Goal: Task Accomplishment & Management: Complete application form

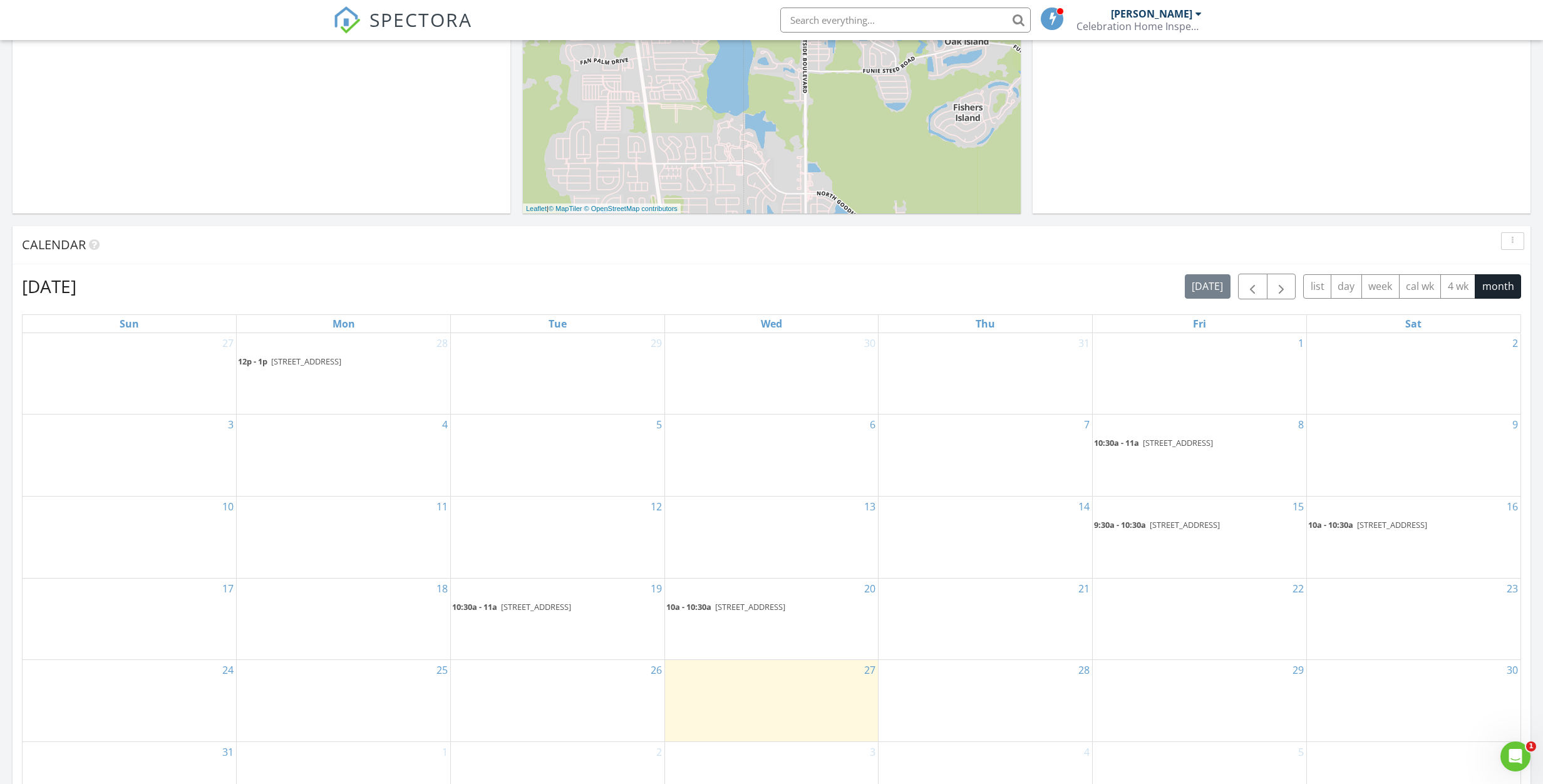
click at [1447, 526] on body "SPECTORA Joel Halinen Celebration Home Inspection LLC Role: Inspector Dashboard…" at bounding box center [772, 524] width 1543 height 1834
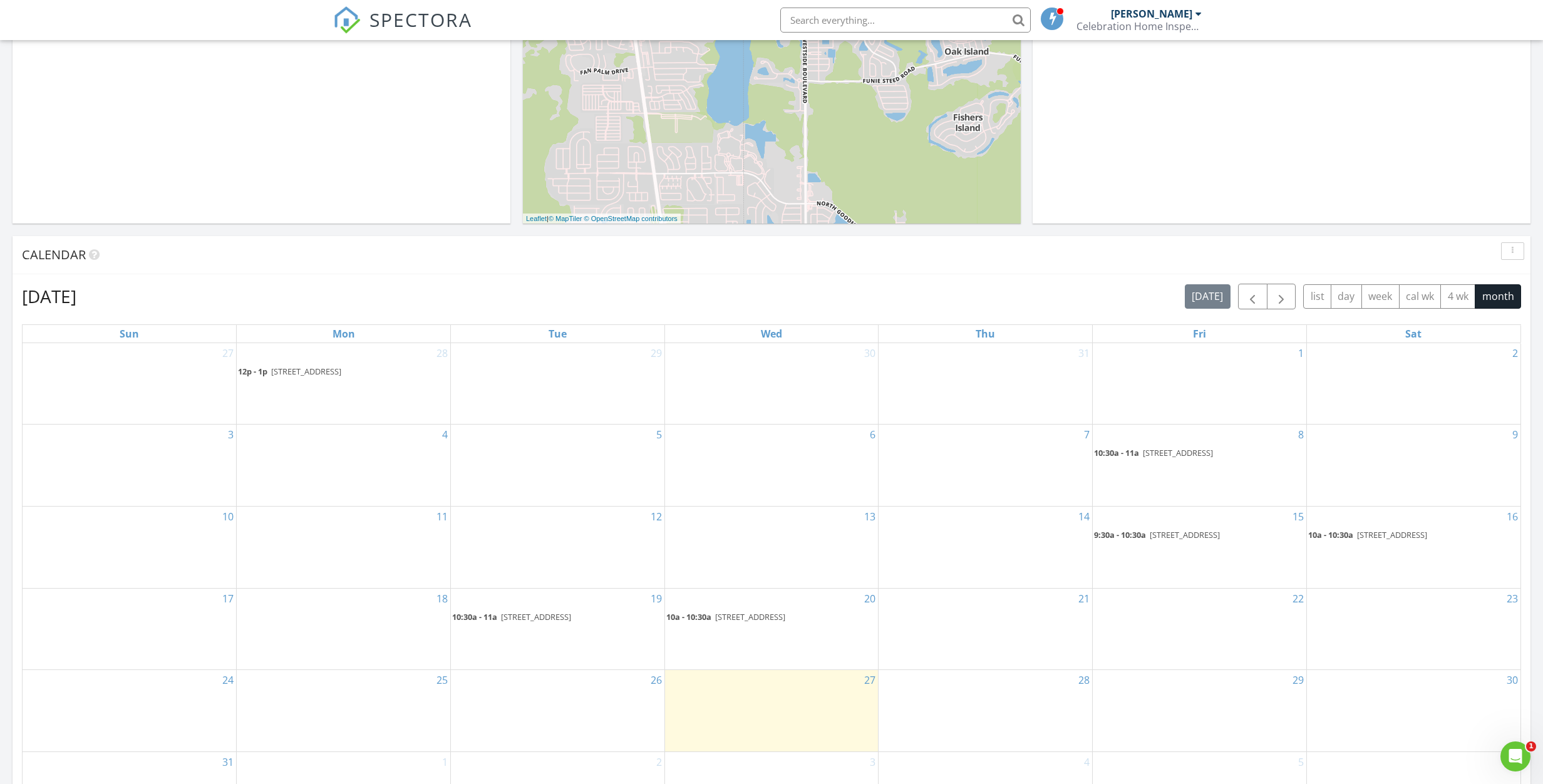
click at [1427, 538] on span "236 ACADIA TER , CELEBRATION 34747" at bounding box center [1391, 534] width 70 height 11
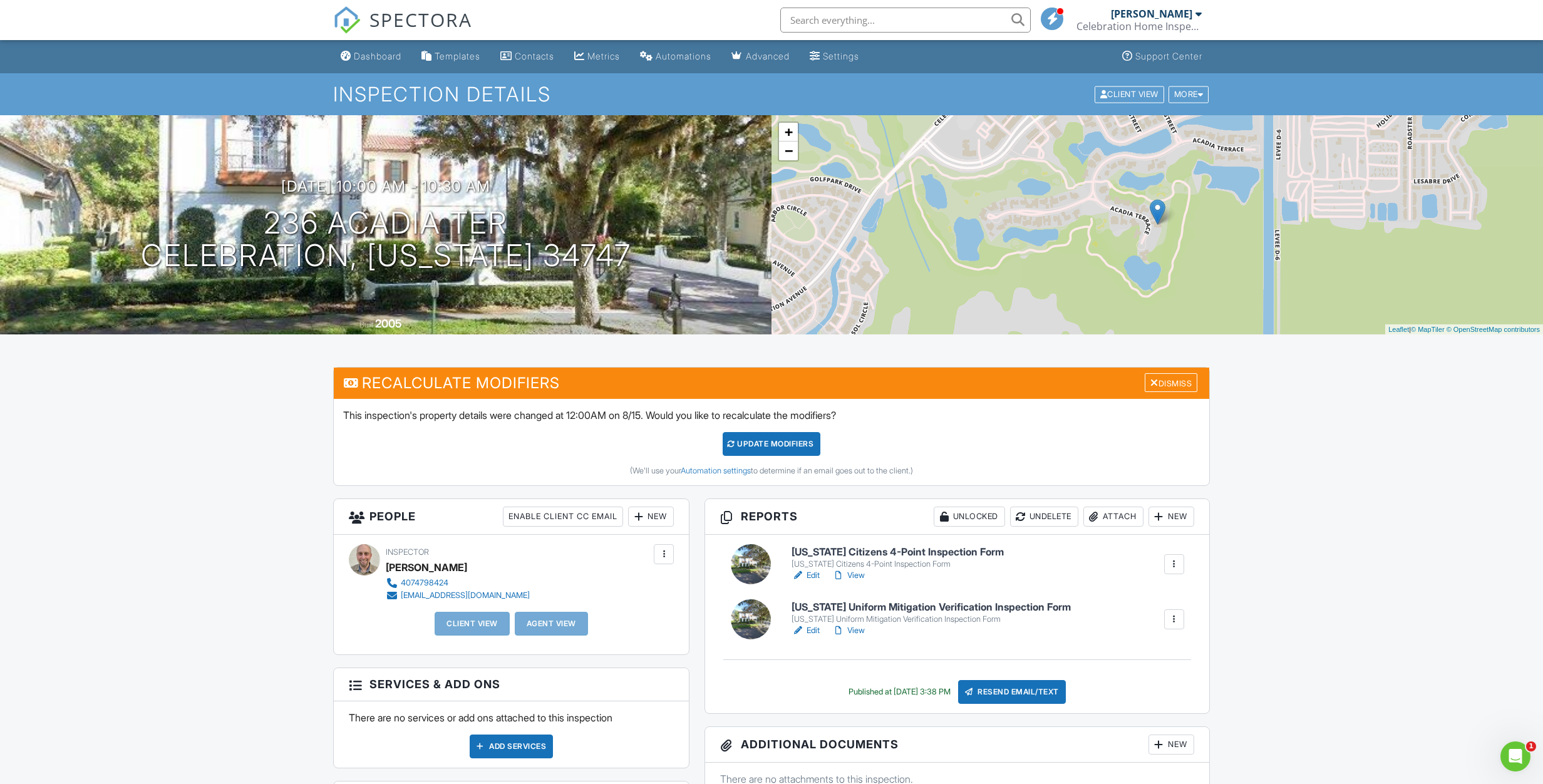
click at [951, 550] on h6 "[US_STATE] Citizens 4-Point Inspection Form" at bounding box center [897, 552] width 212 height 11
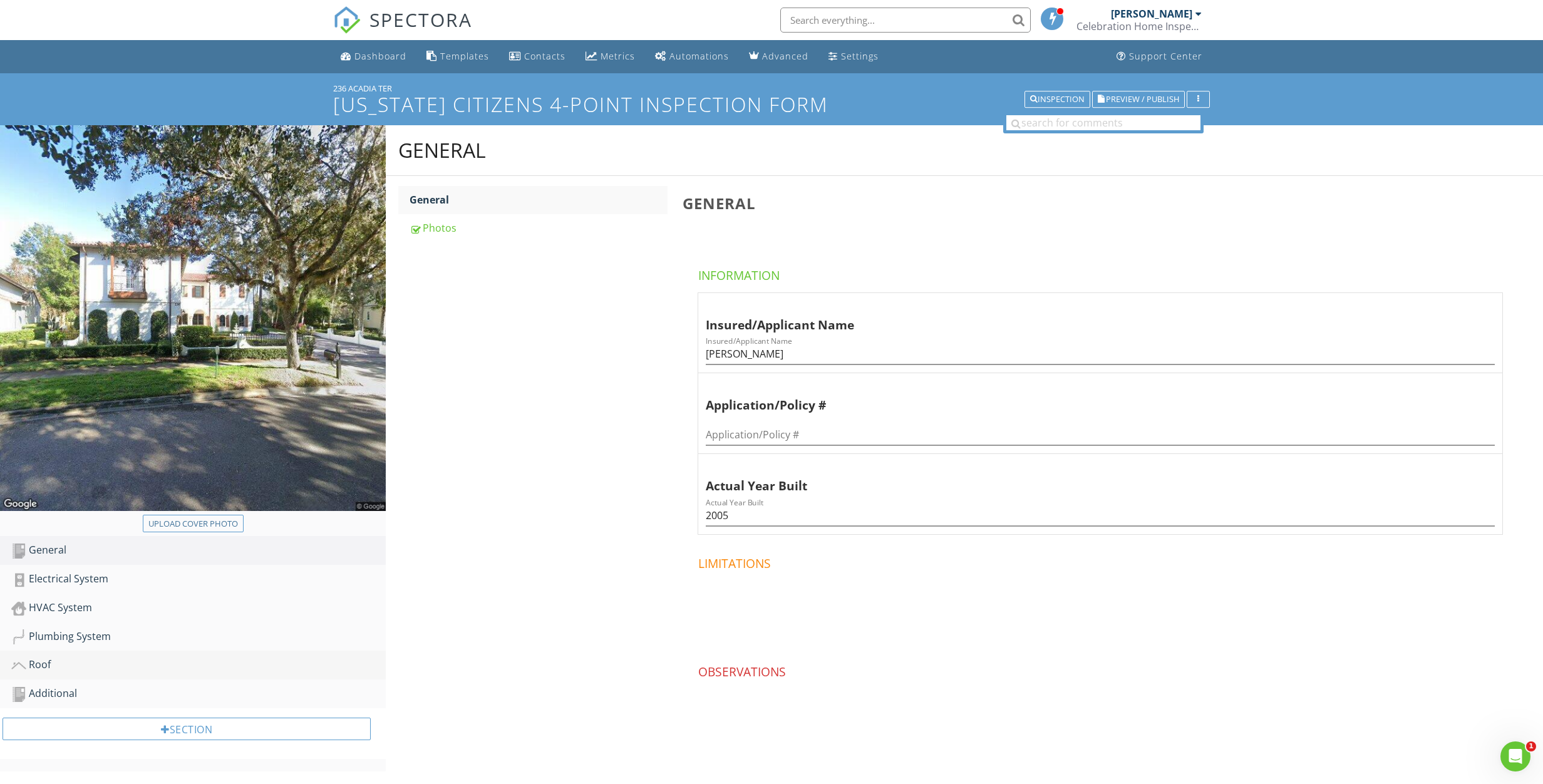
click at [61, 673] on link "Roof" at bounding box center [198, 665] width 375 height 28
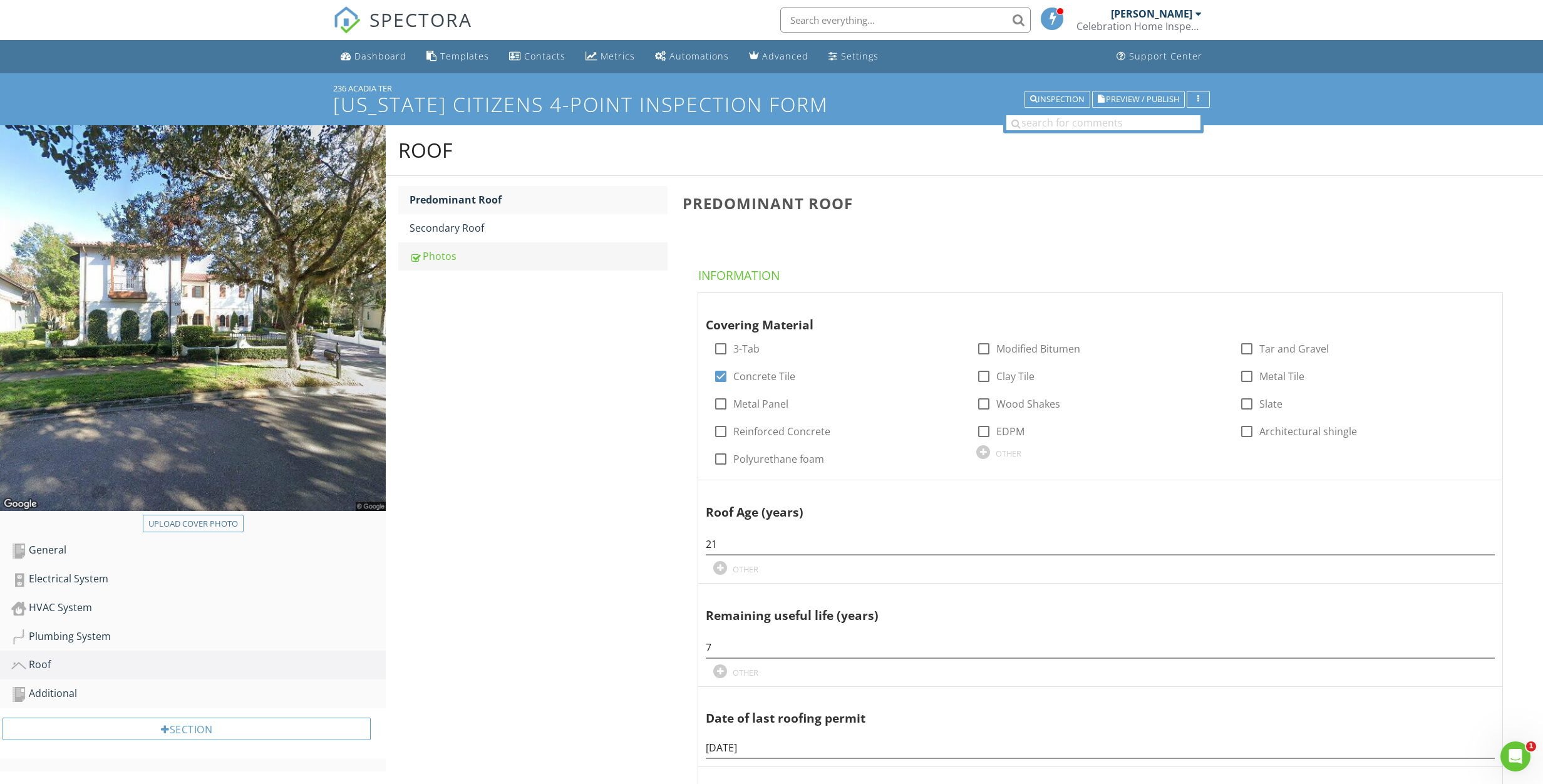
click at [432, 259] on div "Photos" at bounding box center [538, 255] width 258 height 15
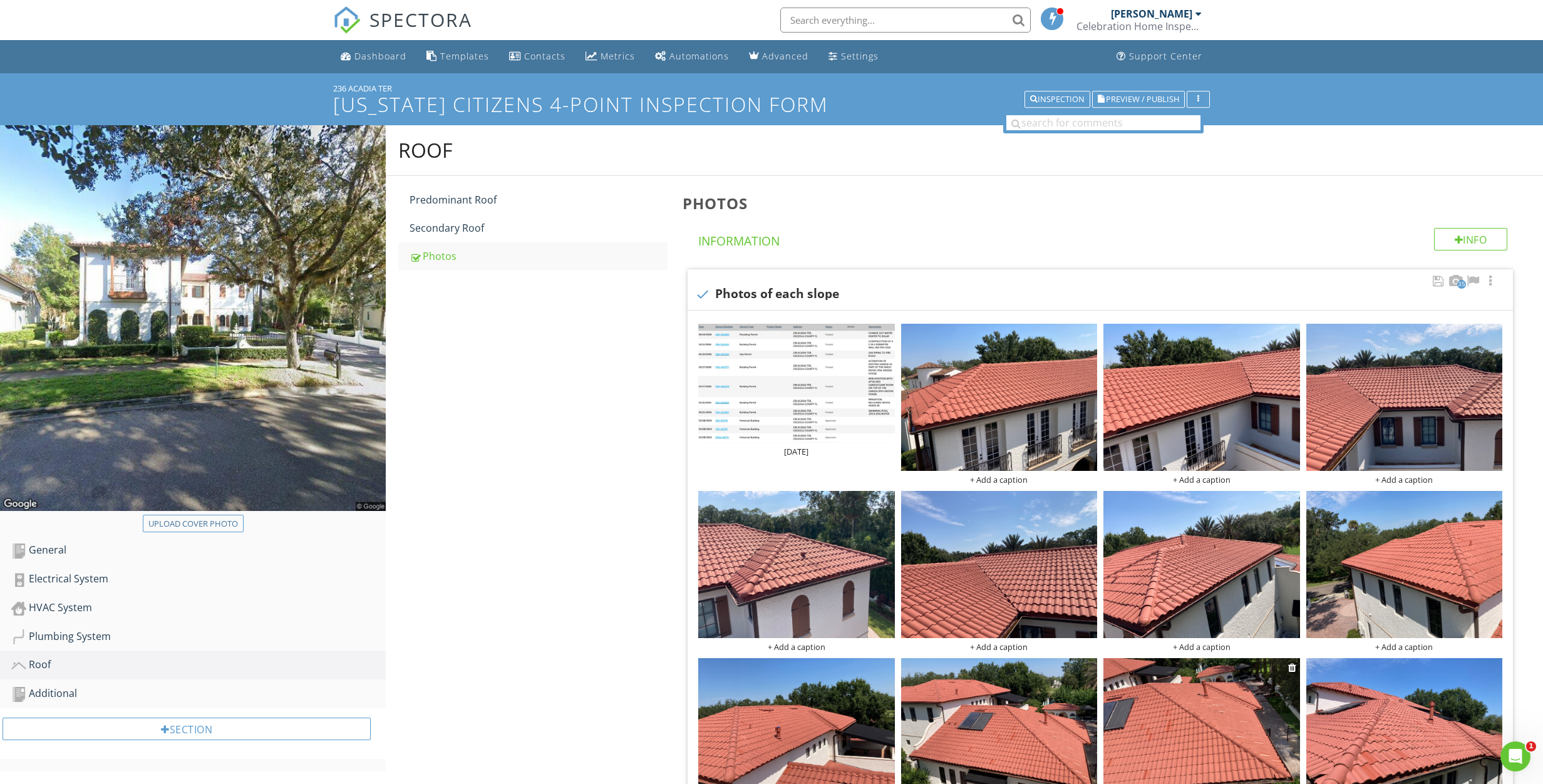
click at [1228, 702] on img at bounding box center [1202, 731] width 197 height 147
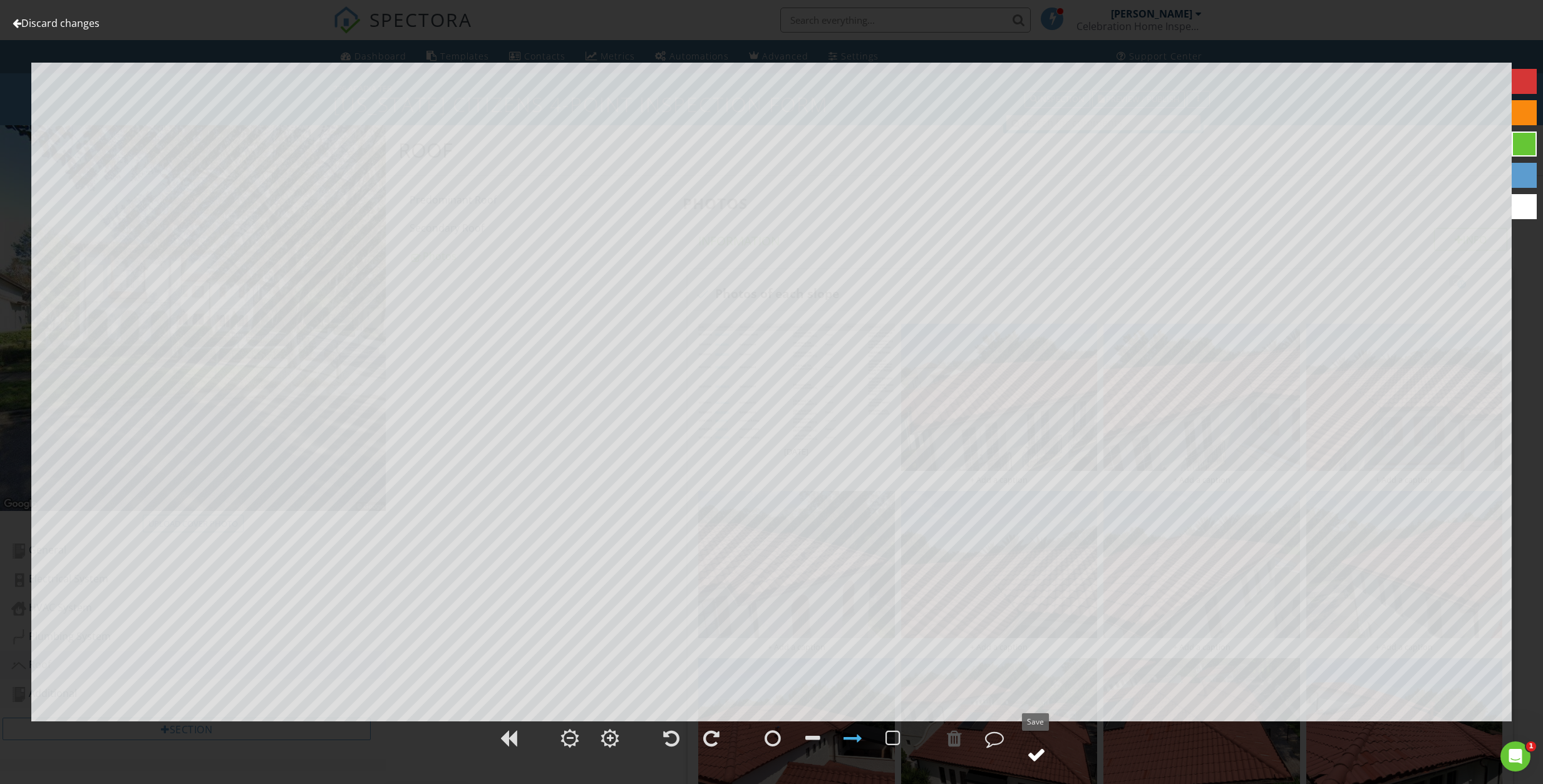
click at [1047, 756] on circle at bounding box center [1036, 754] width 32 height 32
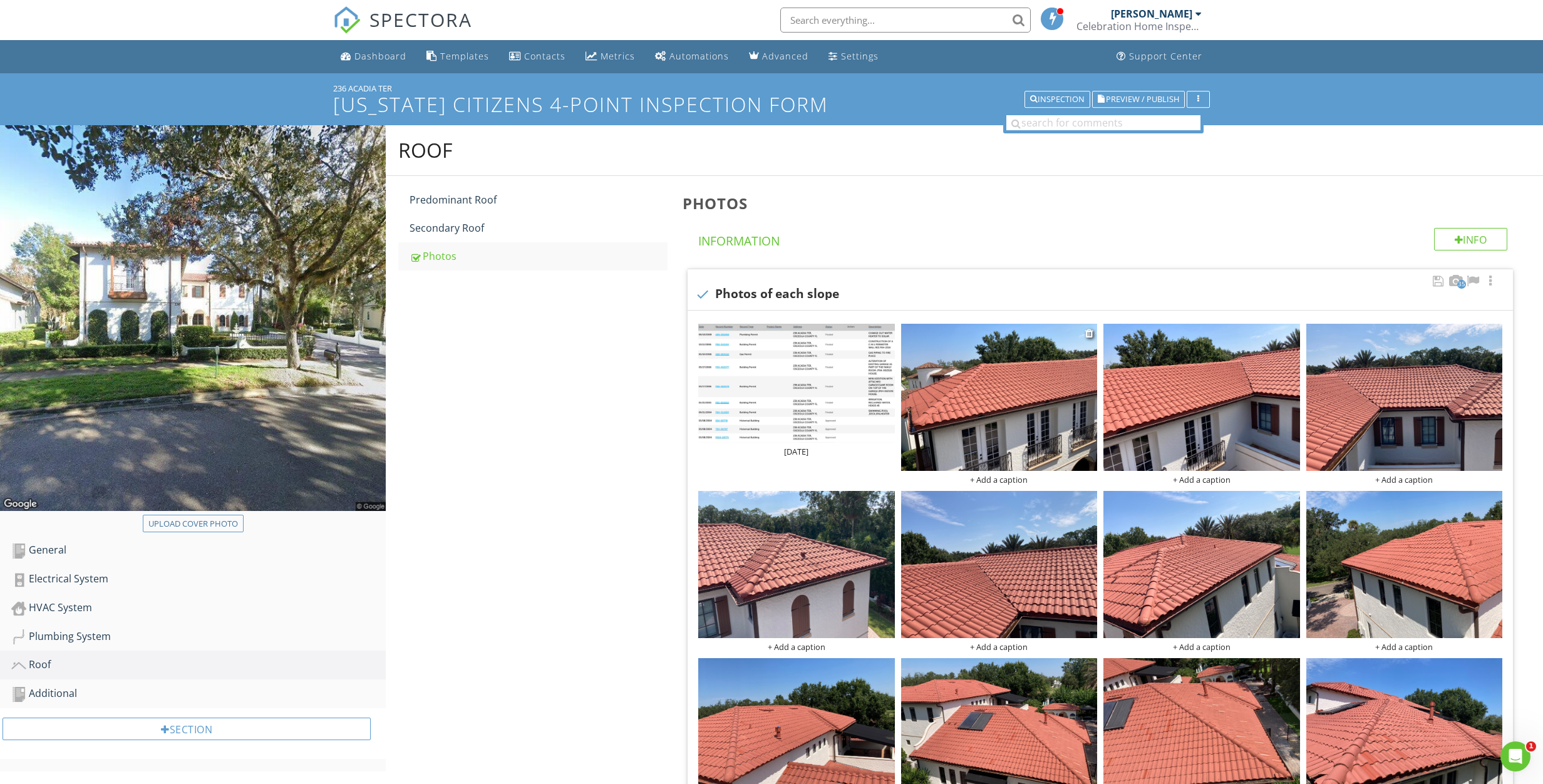
click at [1002, 481] on div "+ Add a caption" at bounding box center [999, 479] width 197 height 10
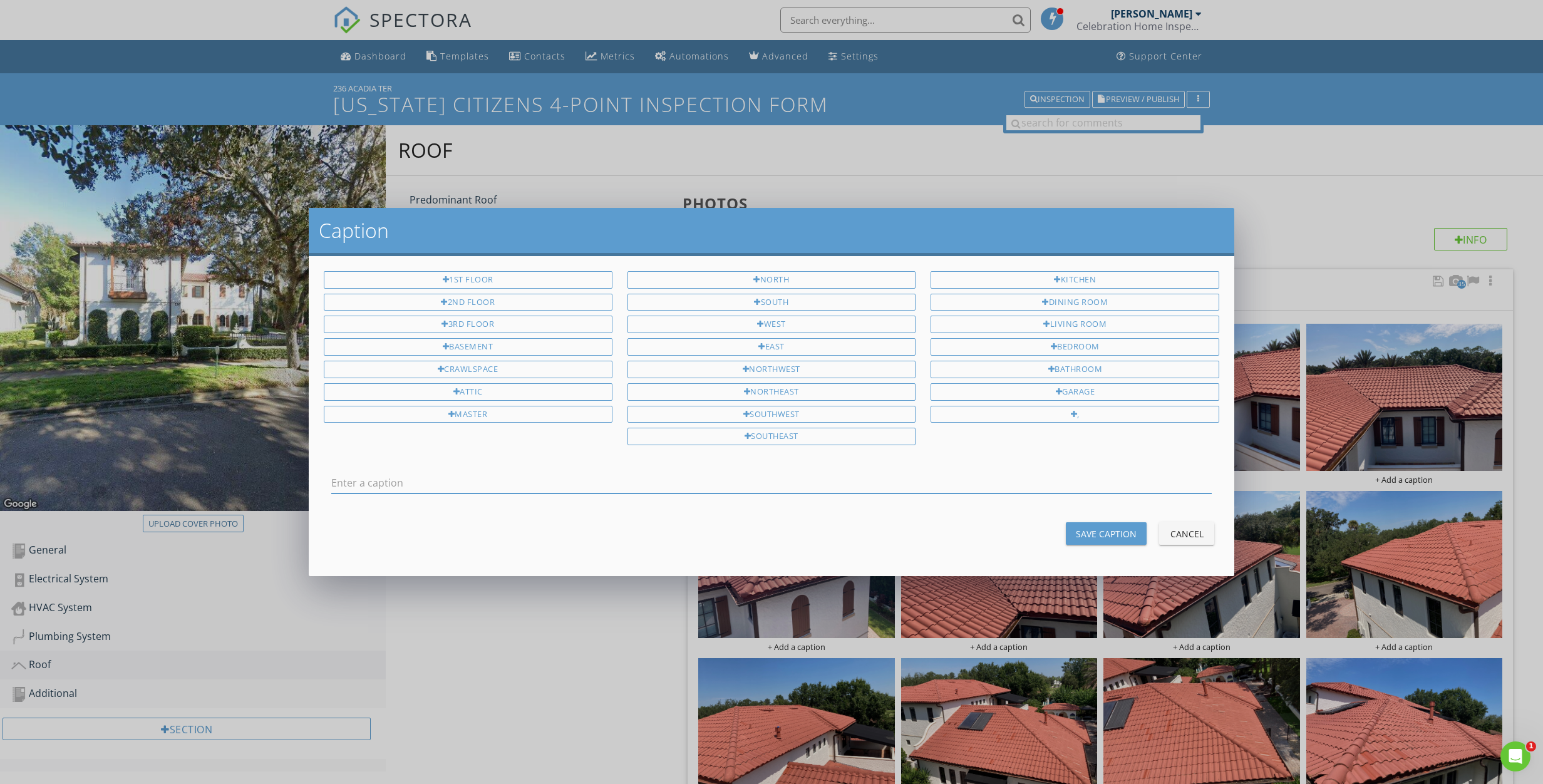
click at [534, 492] on input "text" at bounding box center [772, 483] width 881 height 21
click at [1183, 541] on button "Cancel" at bounding box center [1186, 533] width 55 height 23
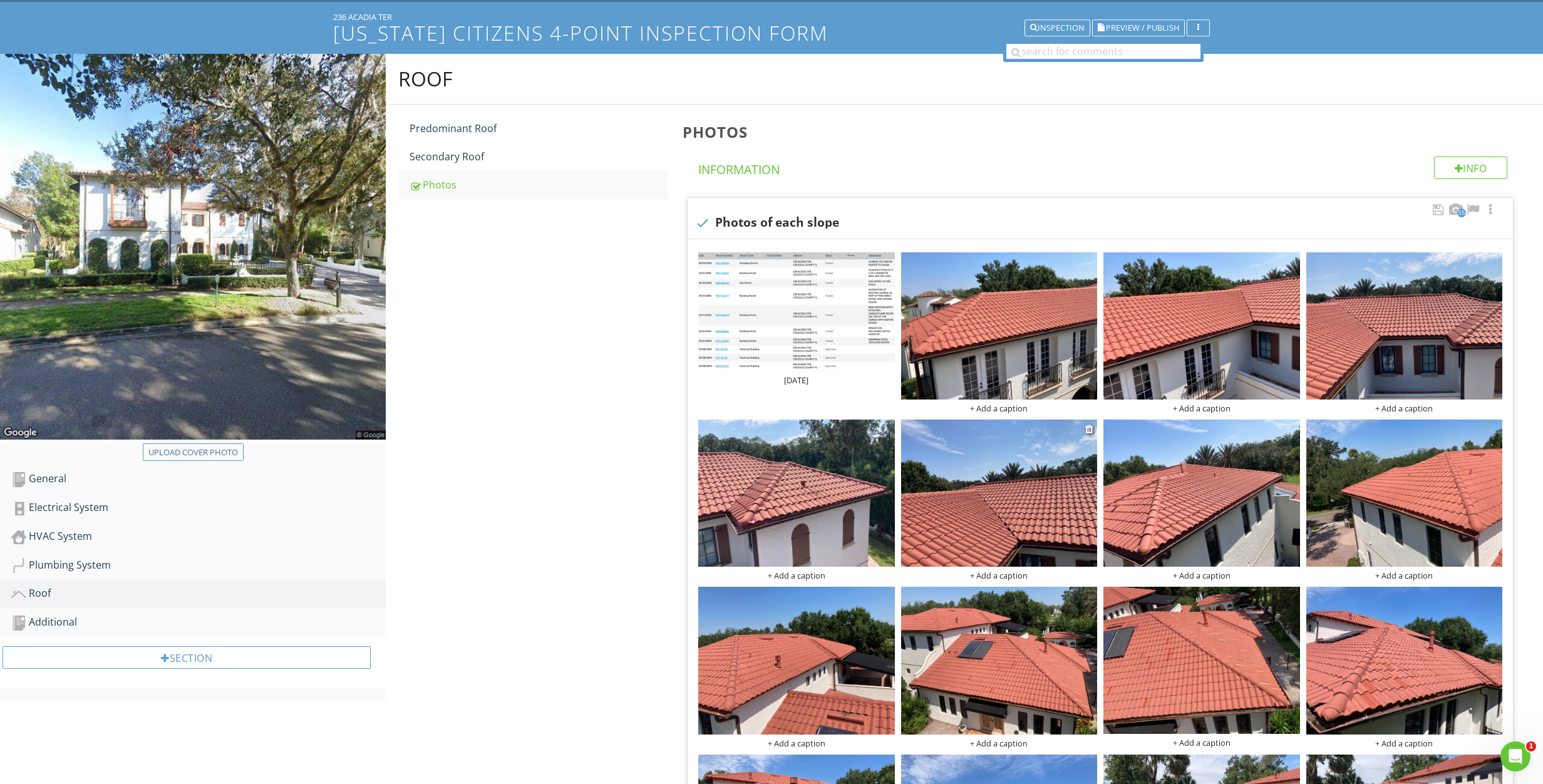
scroll to position [88, 0]
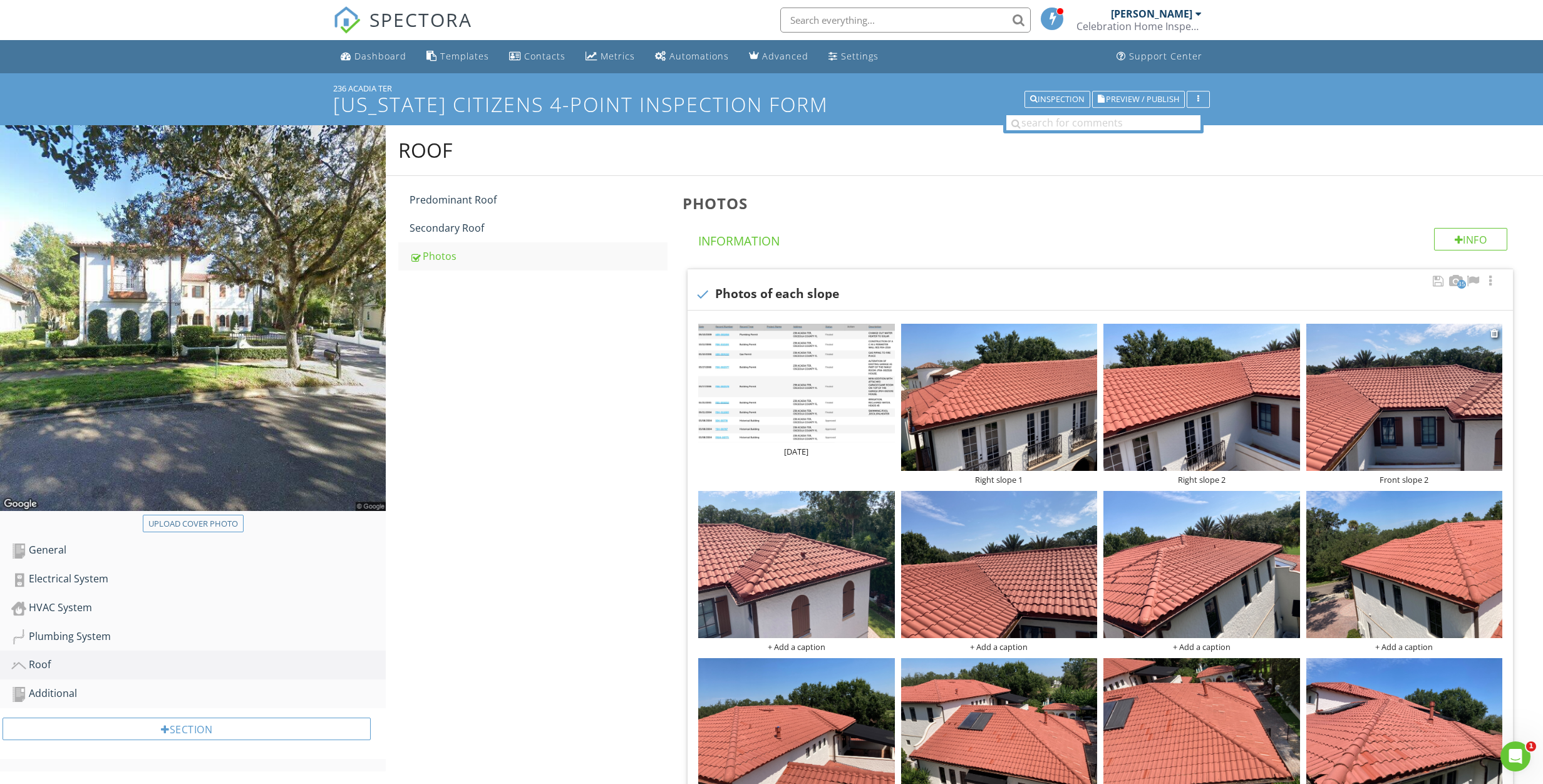
click at [1427, 480] on div "Front slope 2" at bounding box center [1404, 479] width 197 height 10
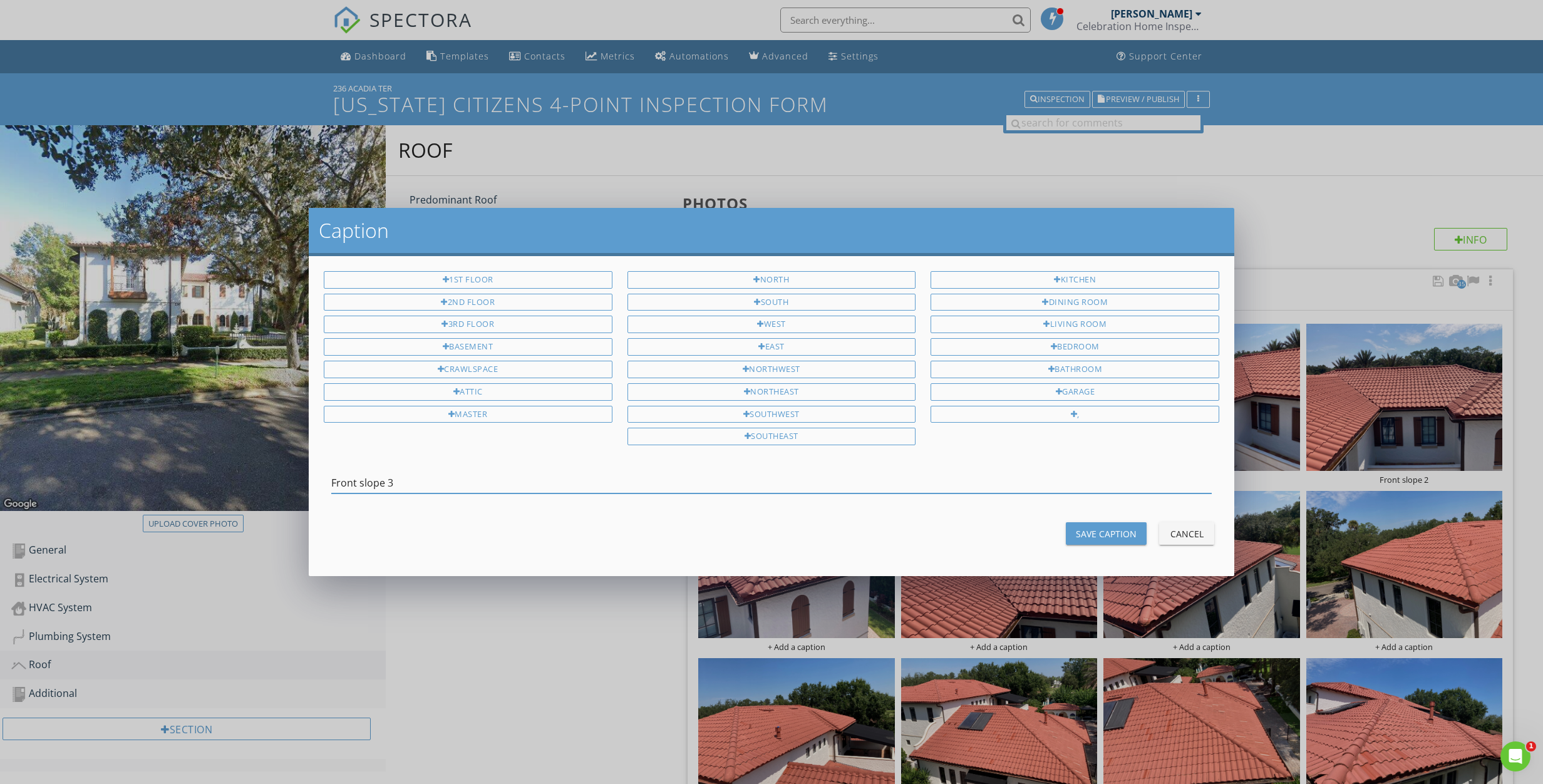
type input "Front slope 3"
click at [1102, 540] on div "Save Caption" at bounding box center [1106, 533] width 61 height 13
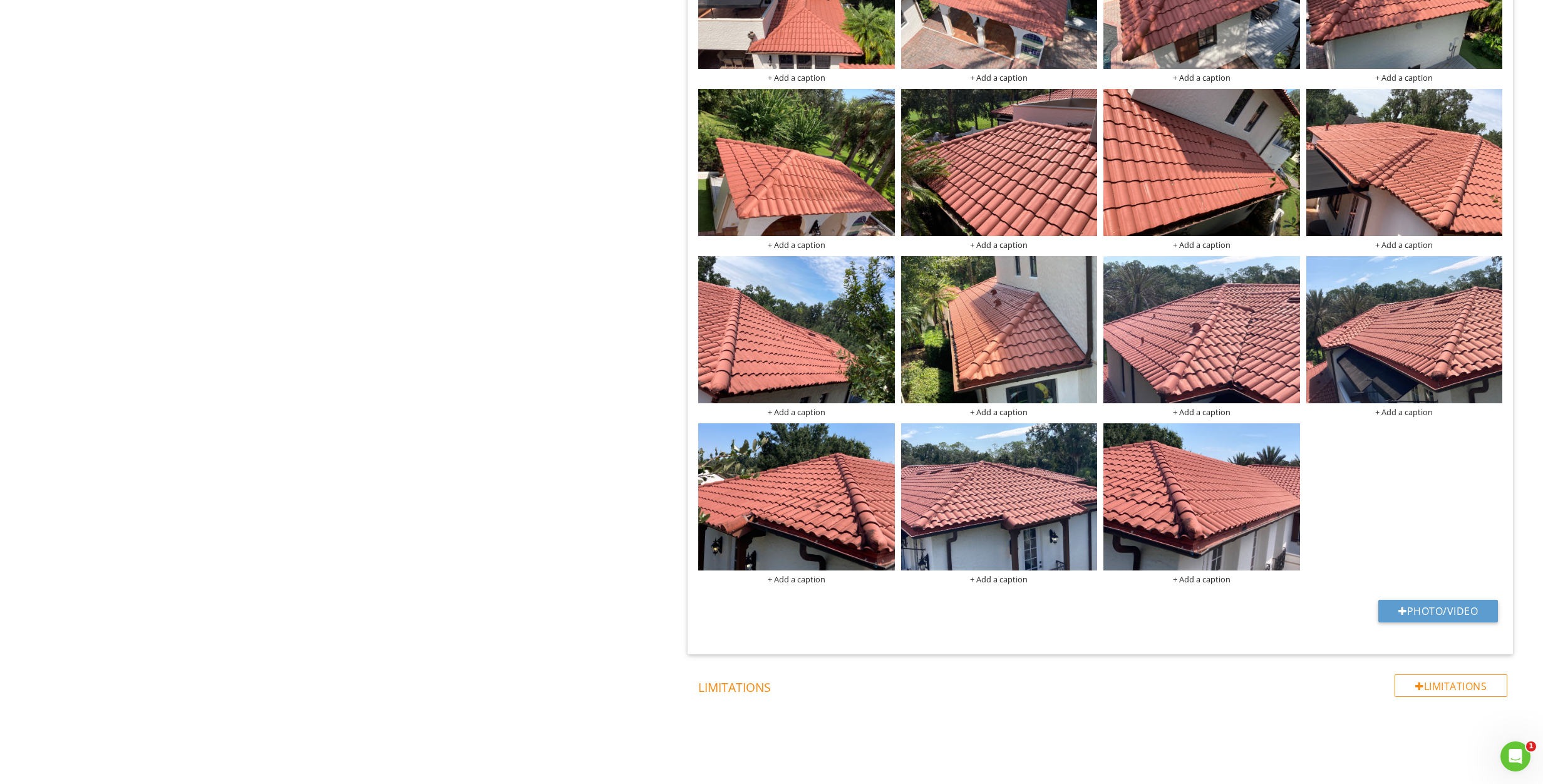
scroll to position [1240, 0]
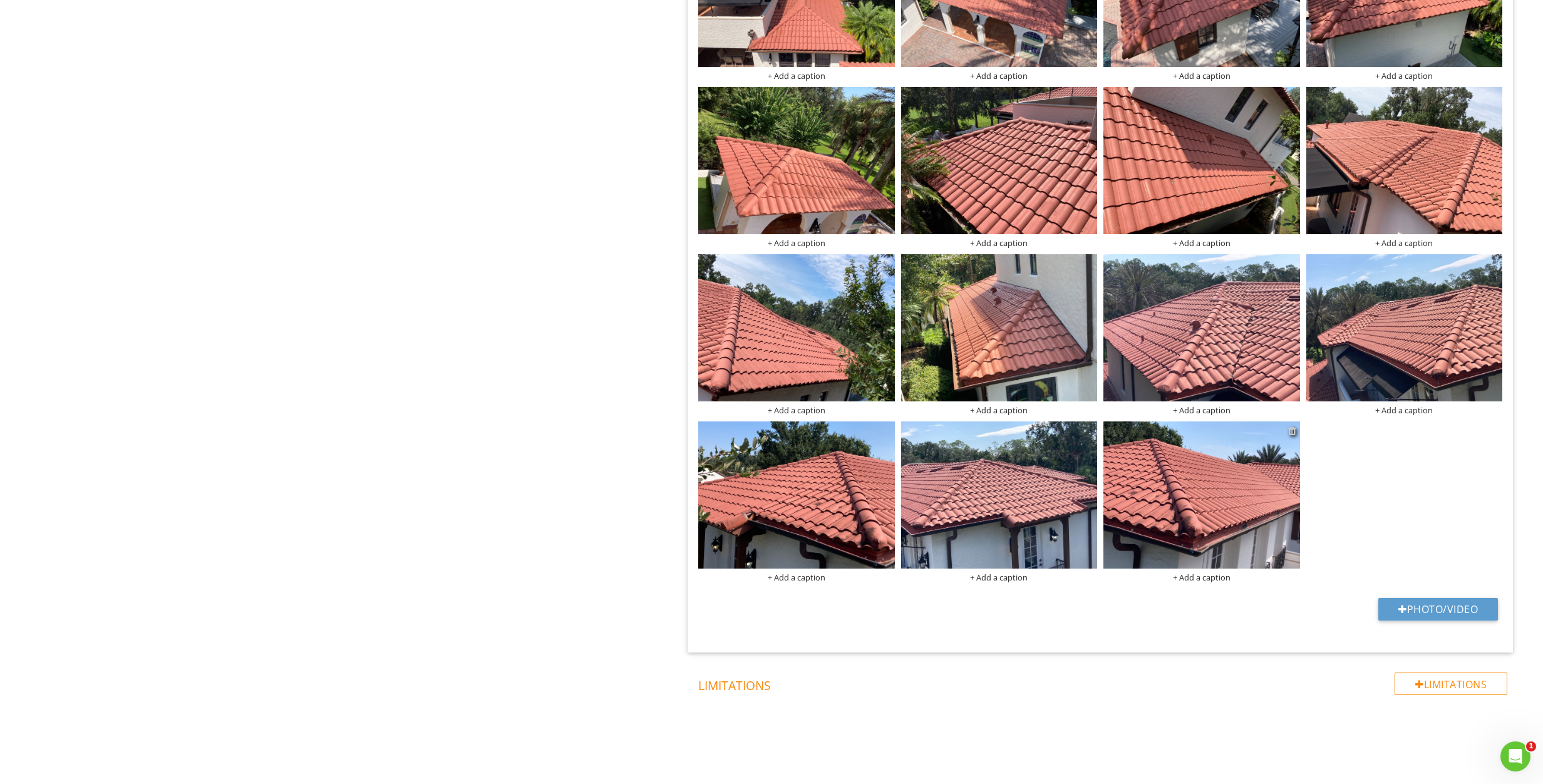
click at [1290, 435] on div at bounding box center [1292, 431] width 8 height 10
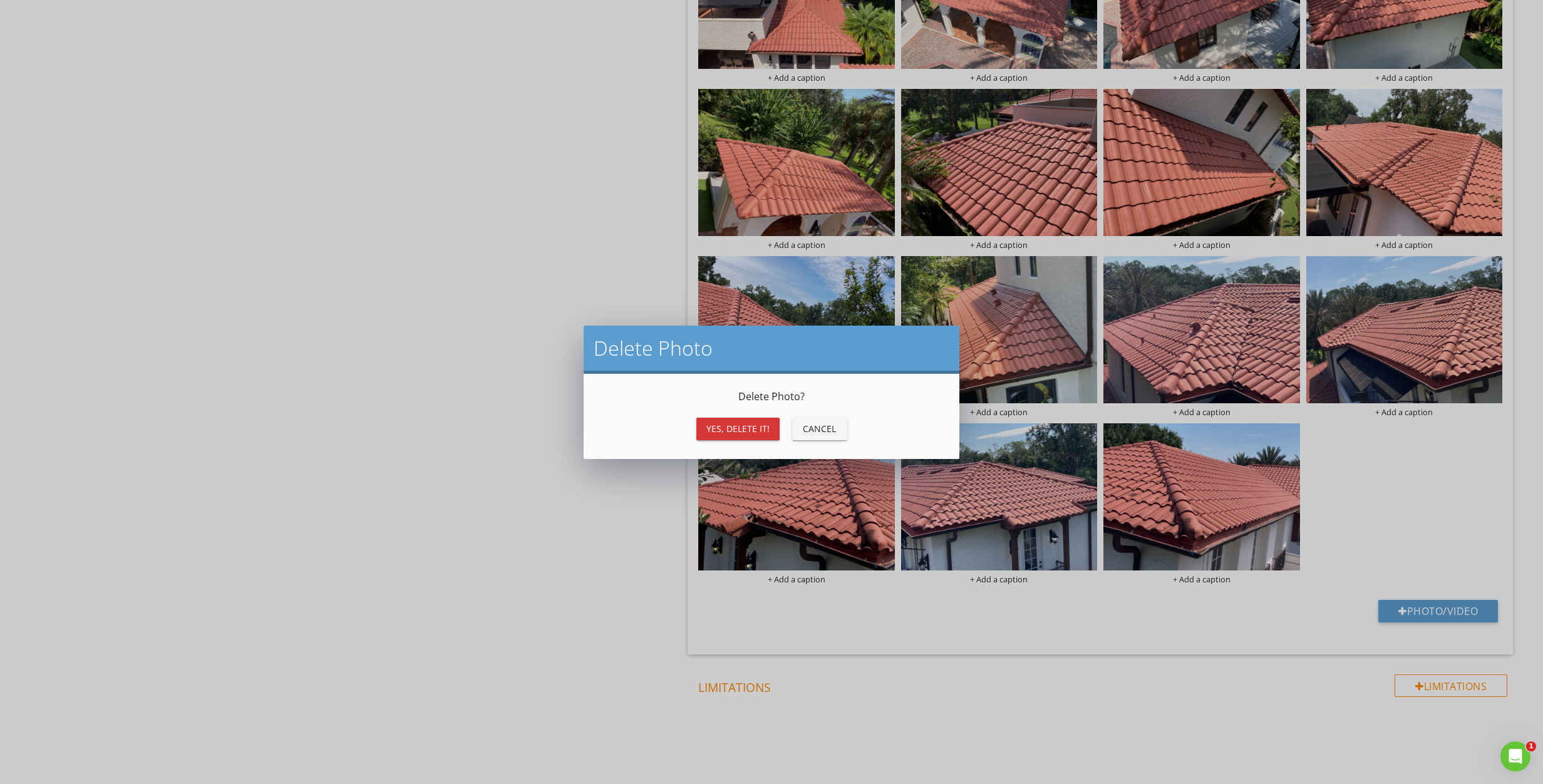
click at [733, 427] on div "Yes, Delete it!" at bounding box center [738, 428] width 63 height 13
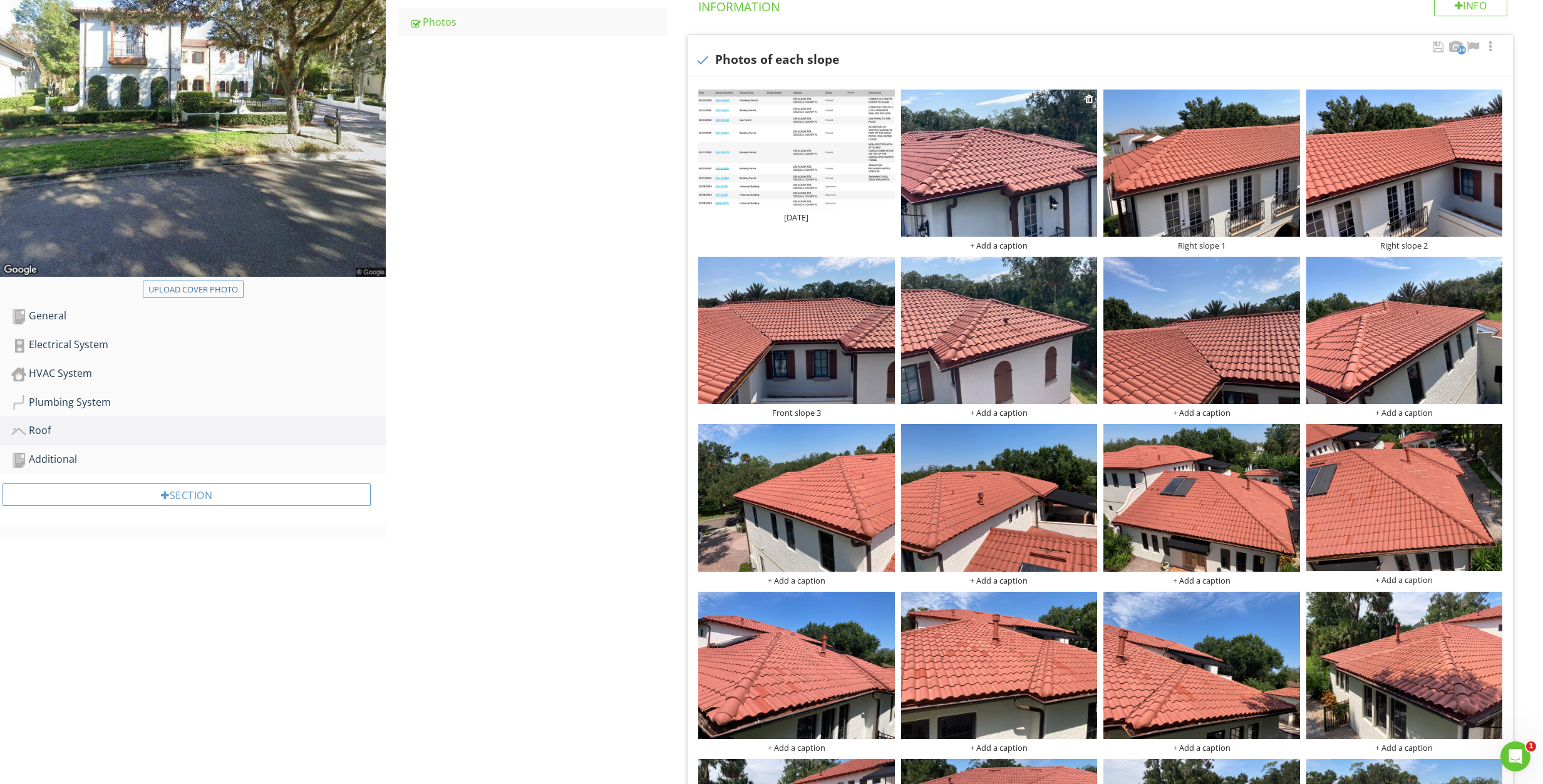
scroll to position [236, 0]
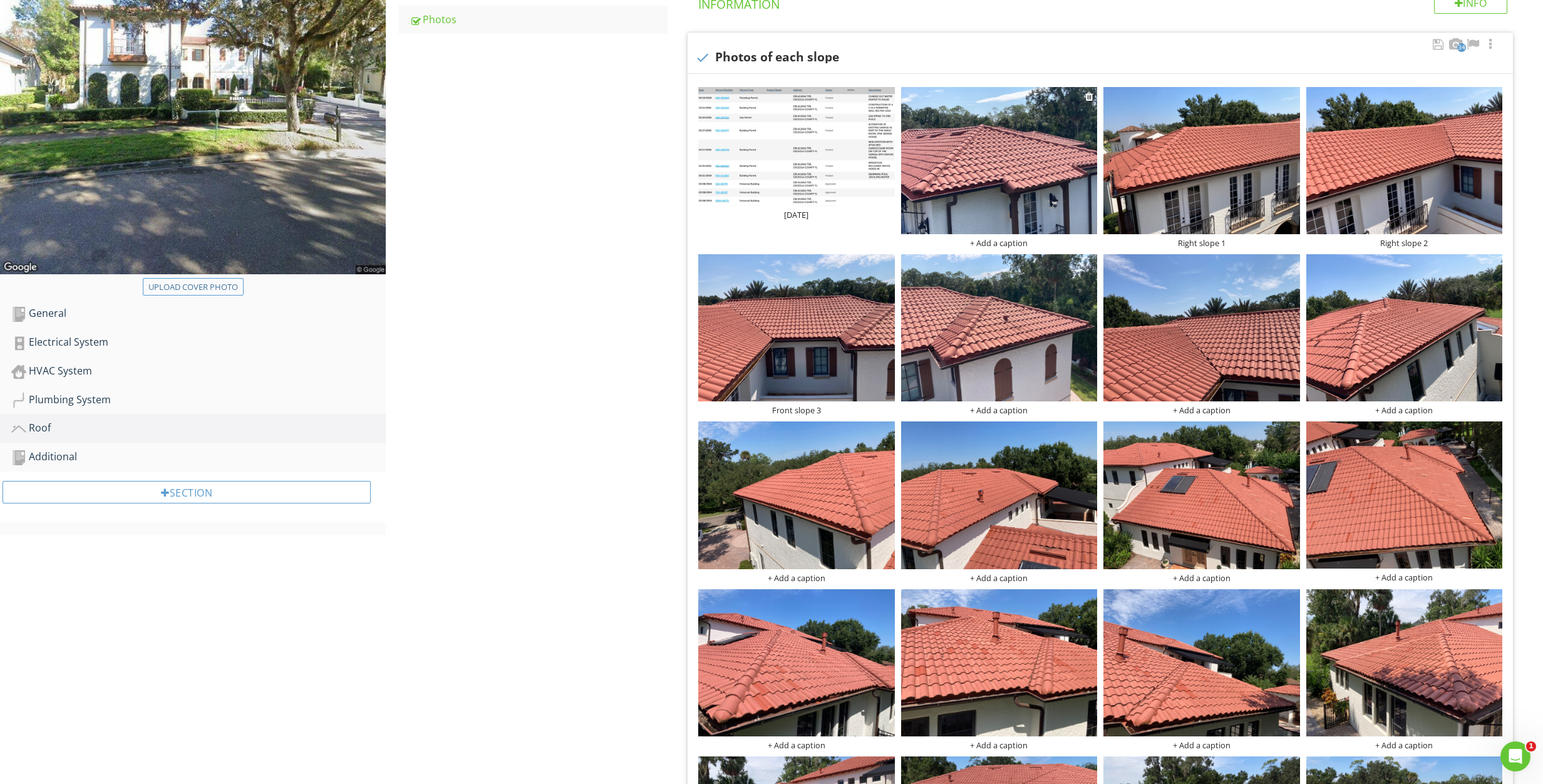
click at [983, 167] on img at bounding box center [999, 160] width 197 height 147
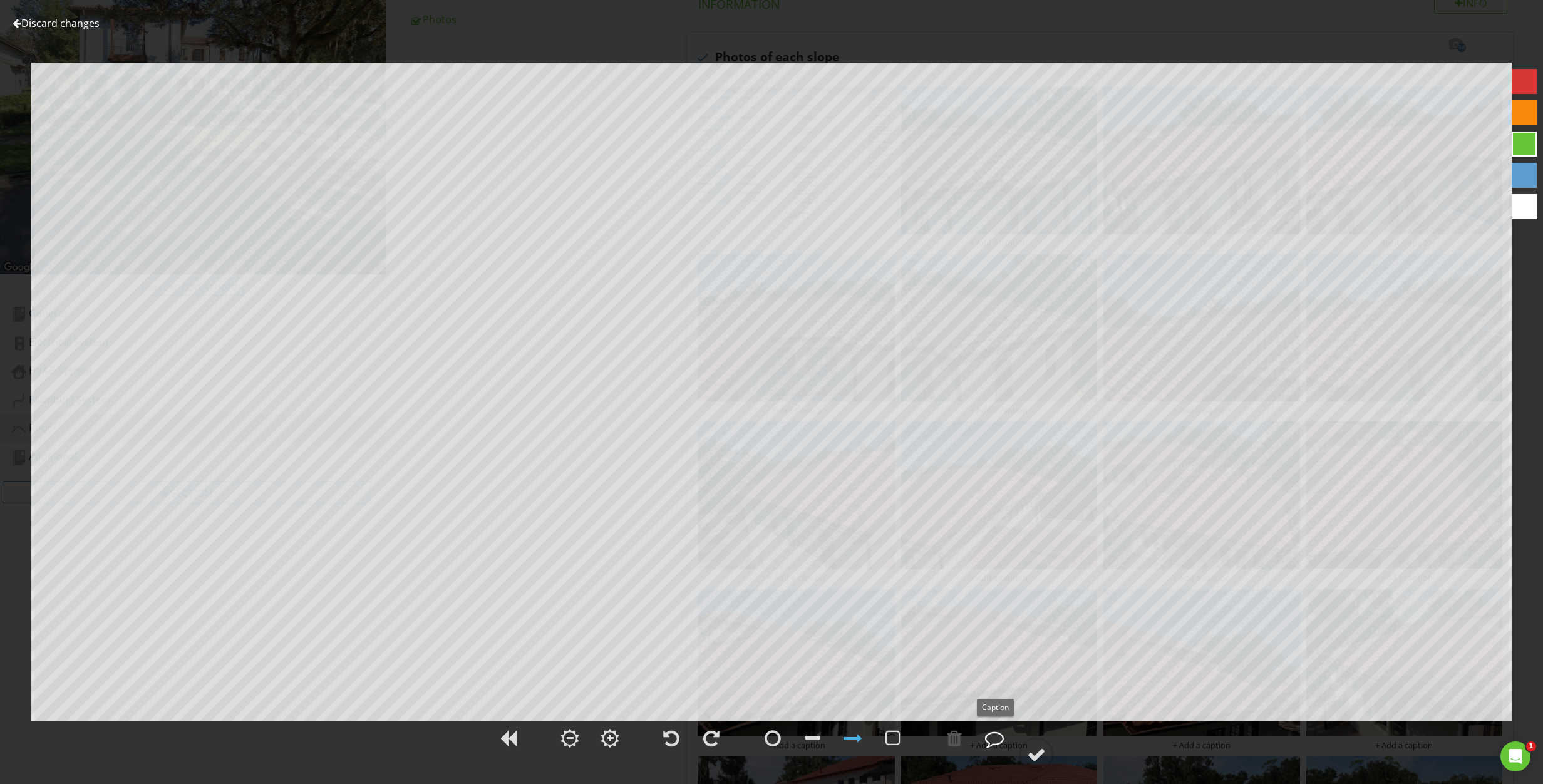
click at [993, 744] on div at bounding box center [994, 738] width 19 height 19
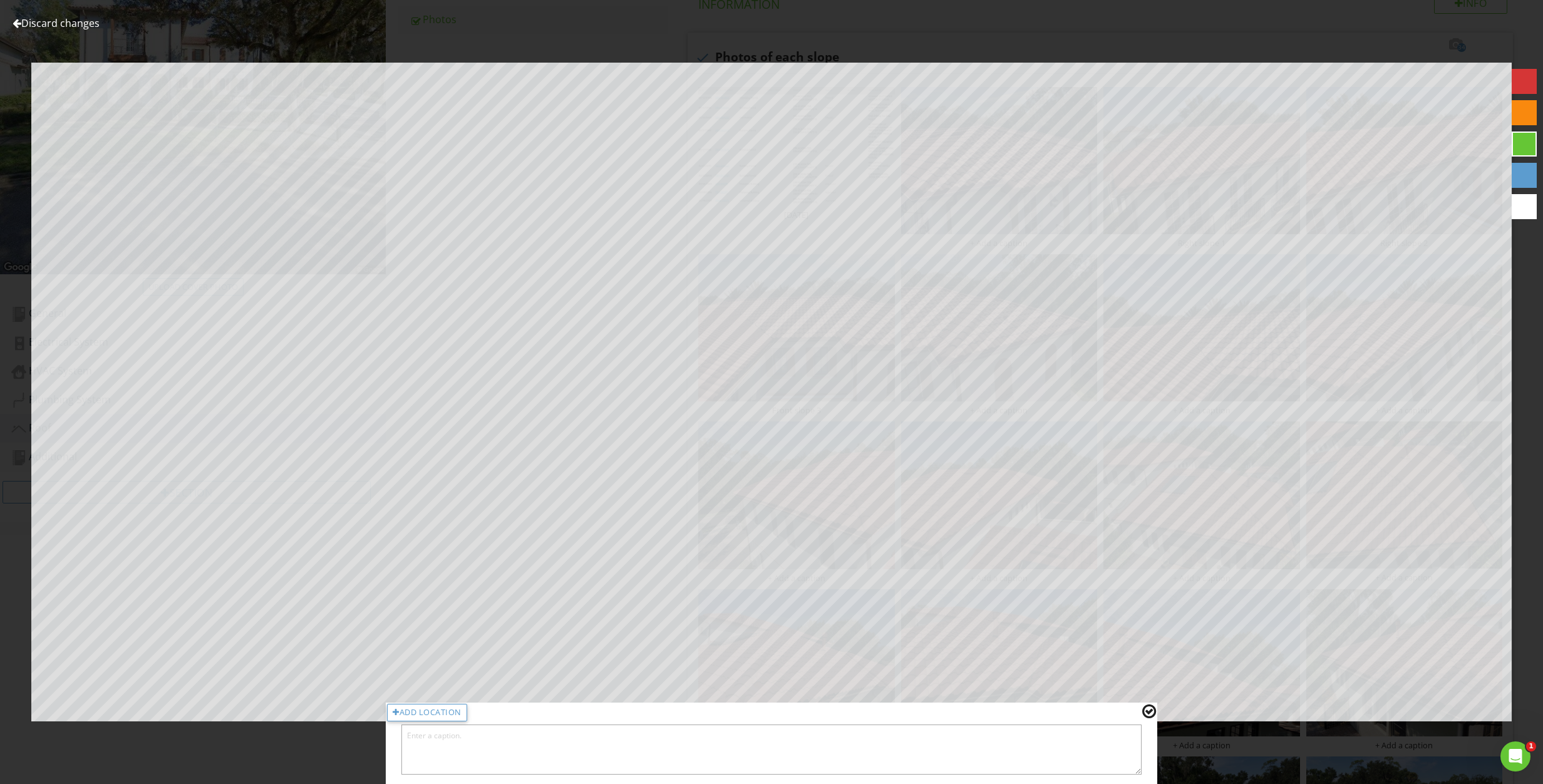
click at [1149, 717] on div at bounding box center [1149, 710] width 13 height 17
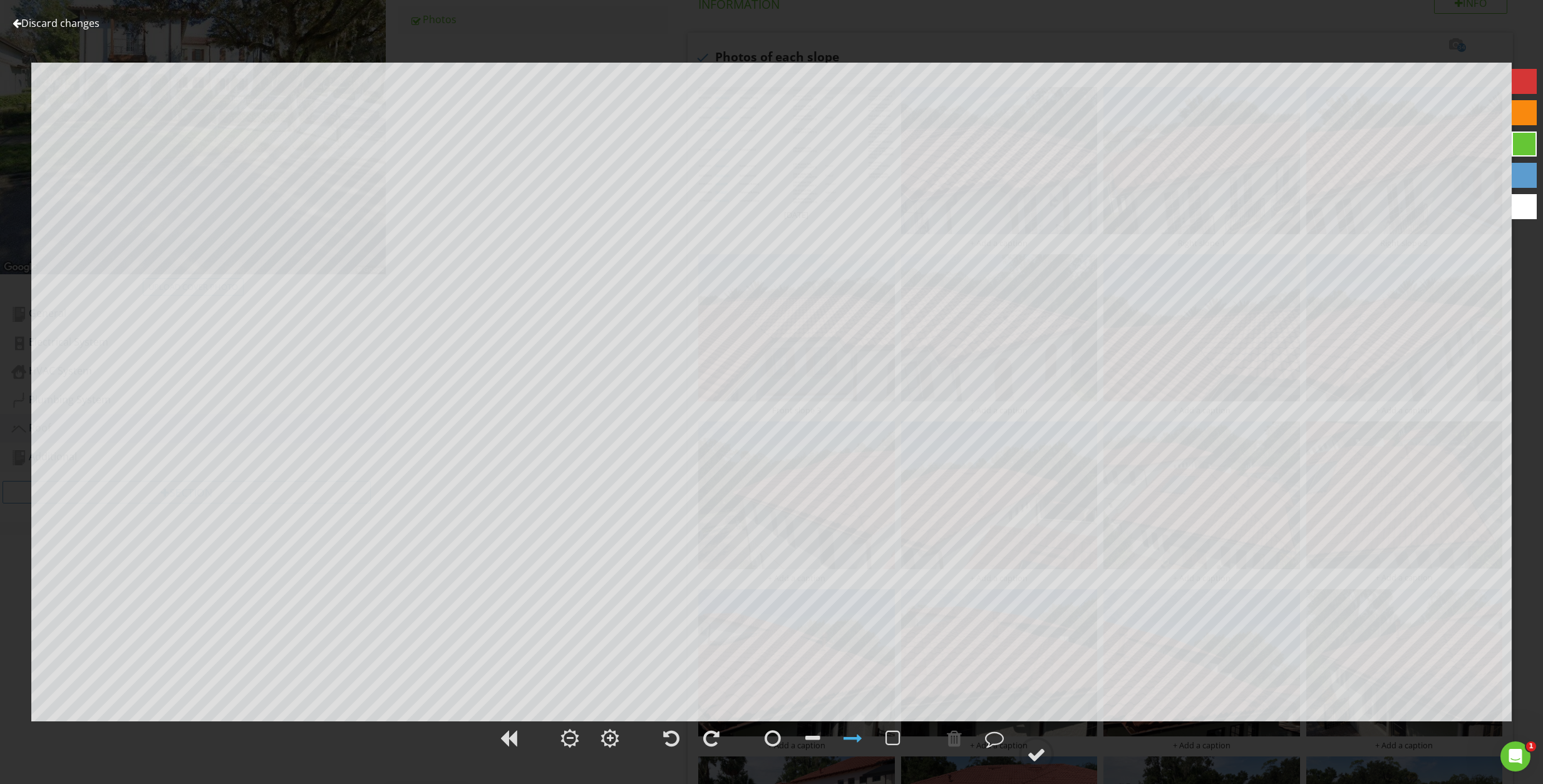
click at [68, 21] on link "Discard changes" at bounding box center [56, 23] width 87 height 13
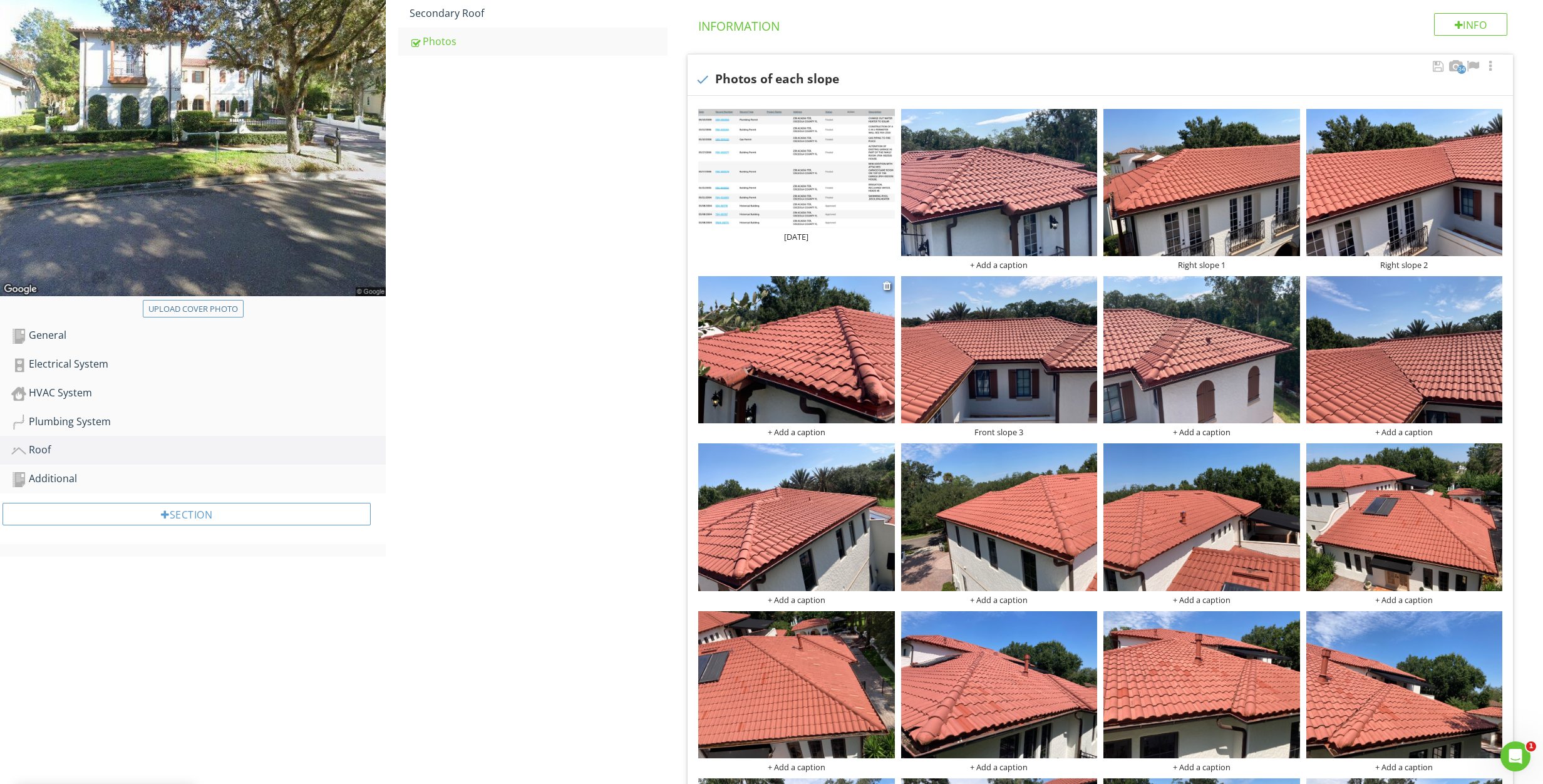
scroll to position [214, 0]
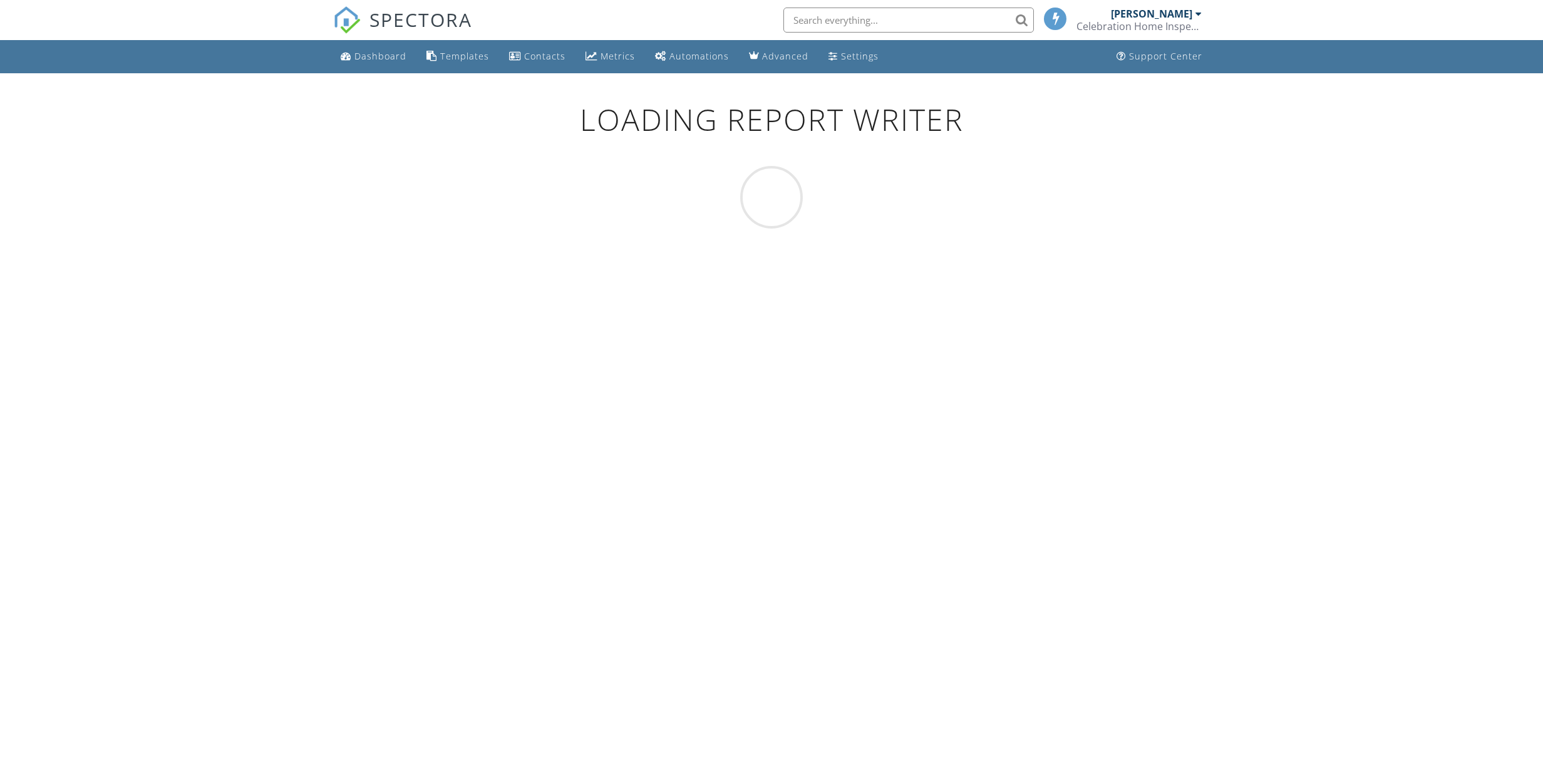
scroll to position [74, 0]
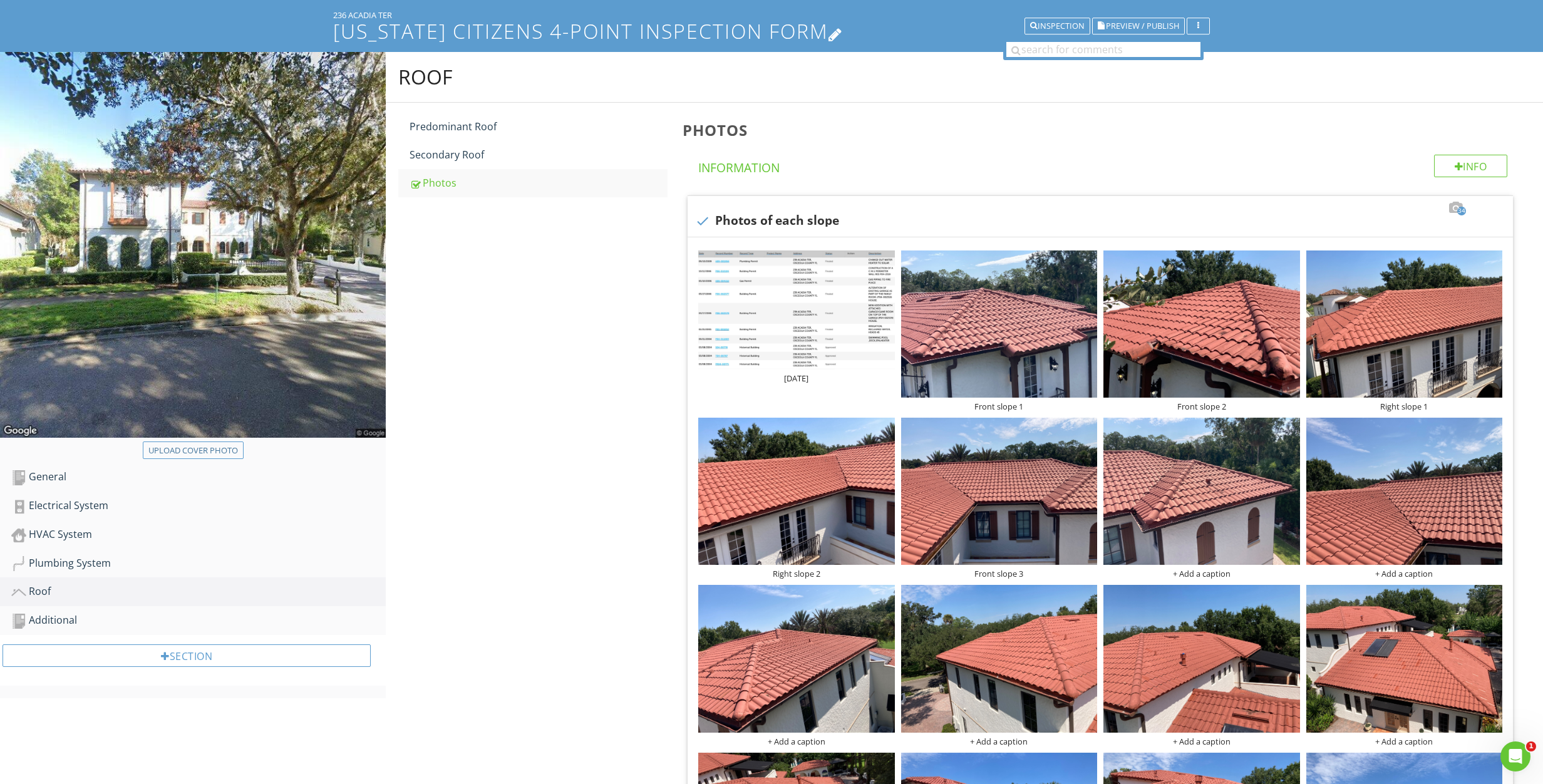
drag, startPoint x: 526, startPoint y: 17, endPoint x: 372, endPoint y: 18, distance: 154.0
click at [57, 537] on div "HVAC System" at bounding box center [198, 534] width 375 height 17
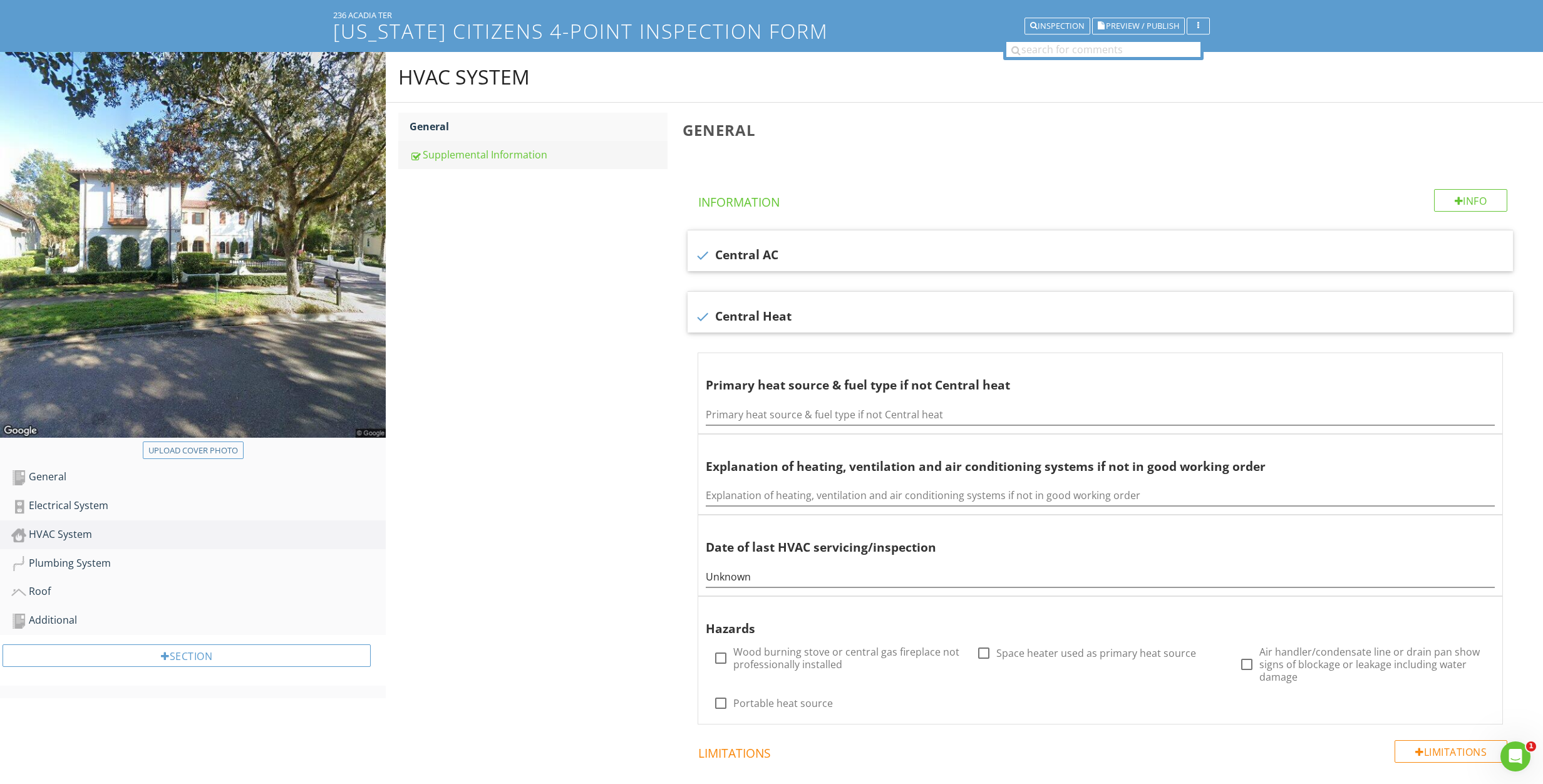
click at [517, 149] on div "Supplemental Information" at bounding box center [538, 154] width 258 height 15
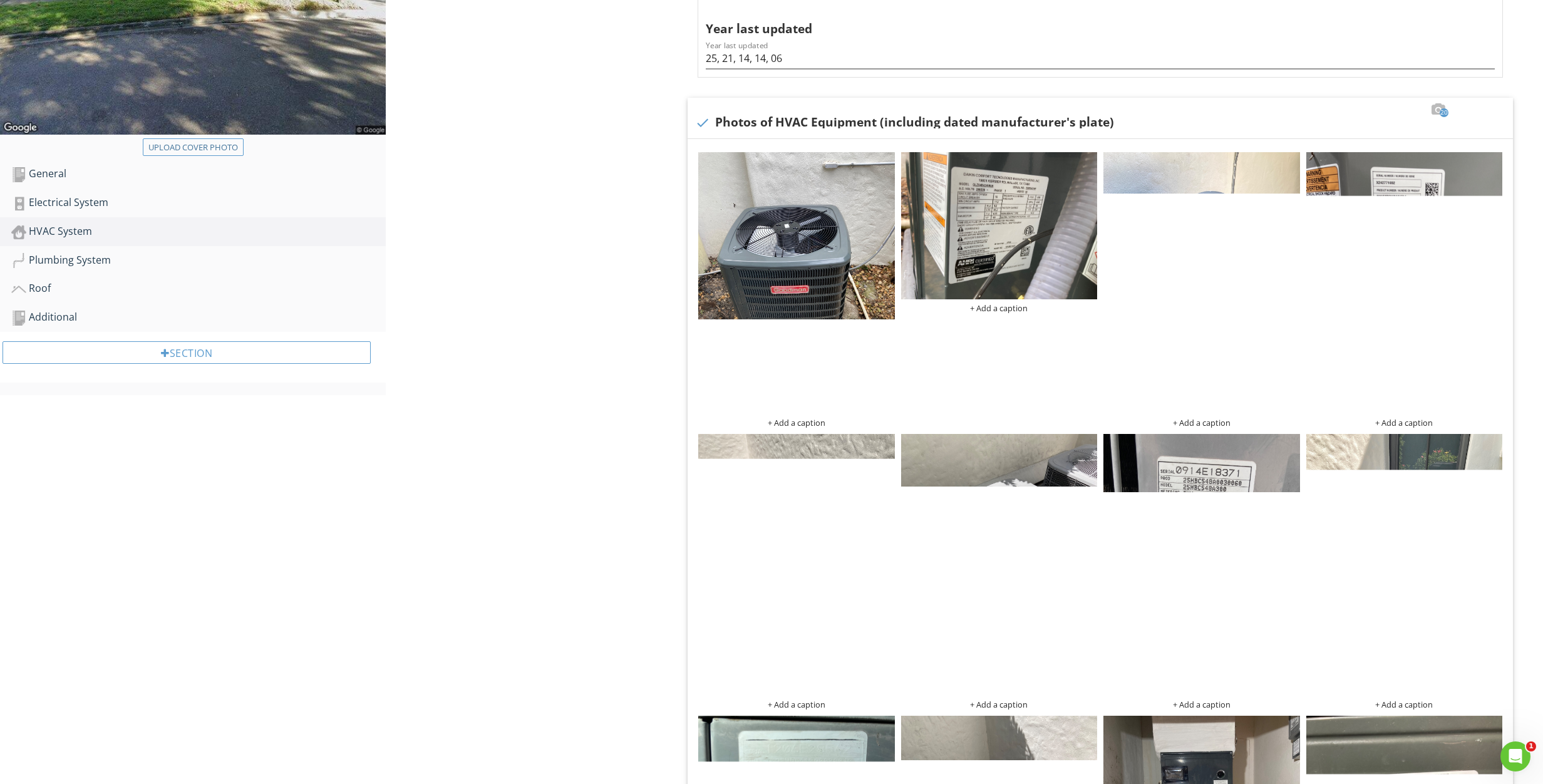
scroll to position [374, 0]
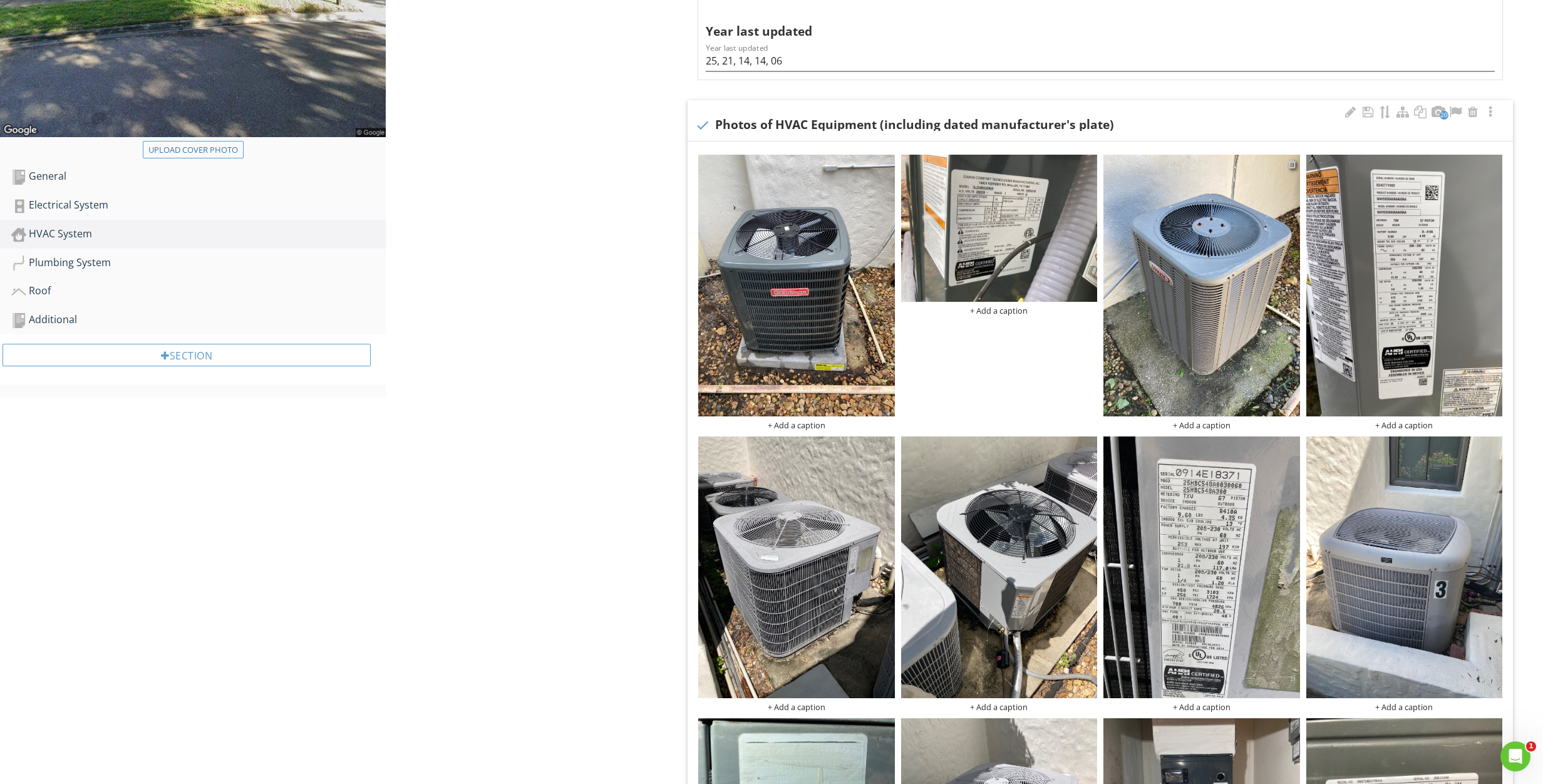
click at [1294, 167] on div at bounding box center [1292, 164] width 8 height 10
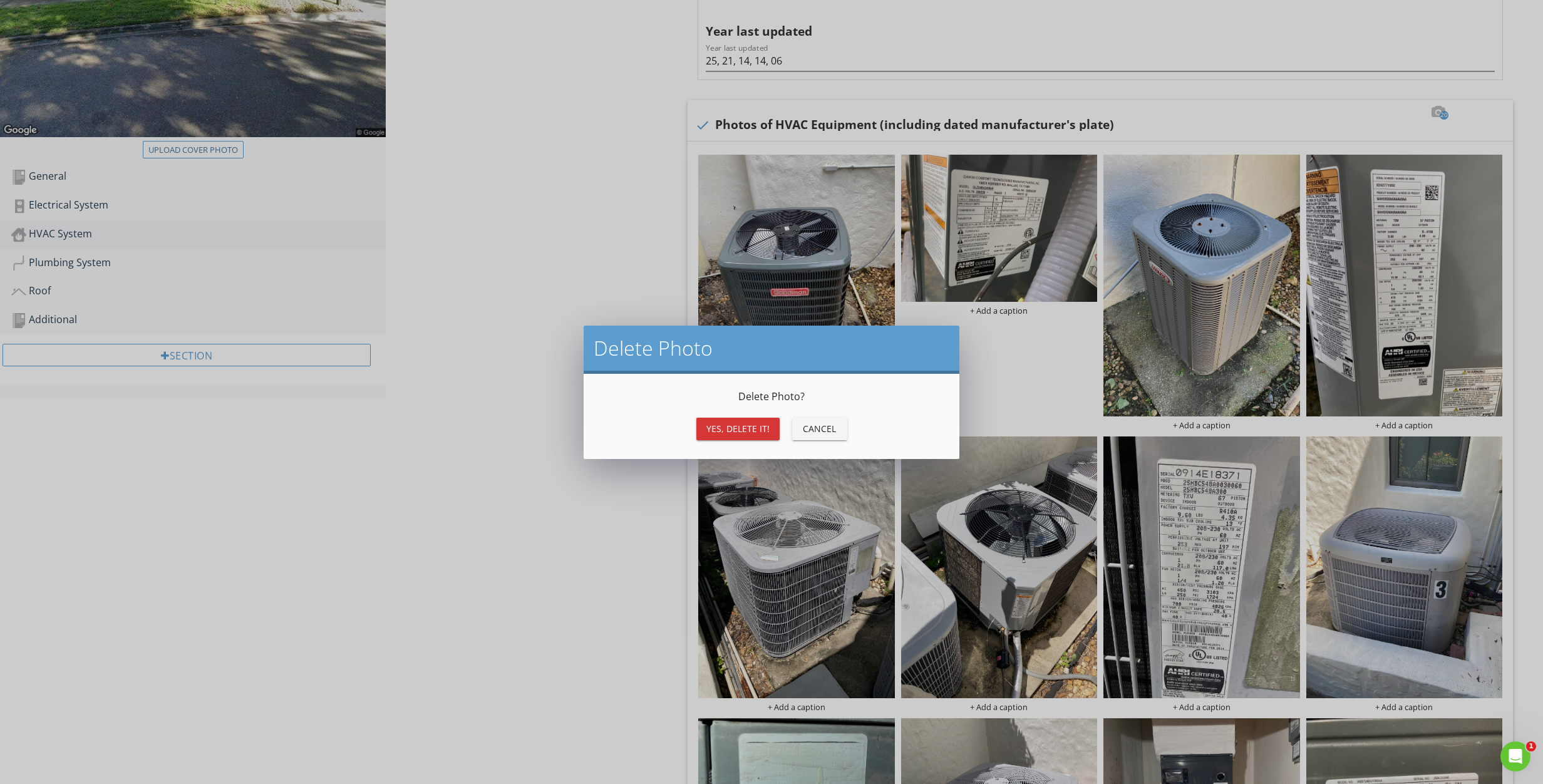
click at [722, 432] on div "Yes, Delete it!" at bounding box center [738, 428] width 63 height 13
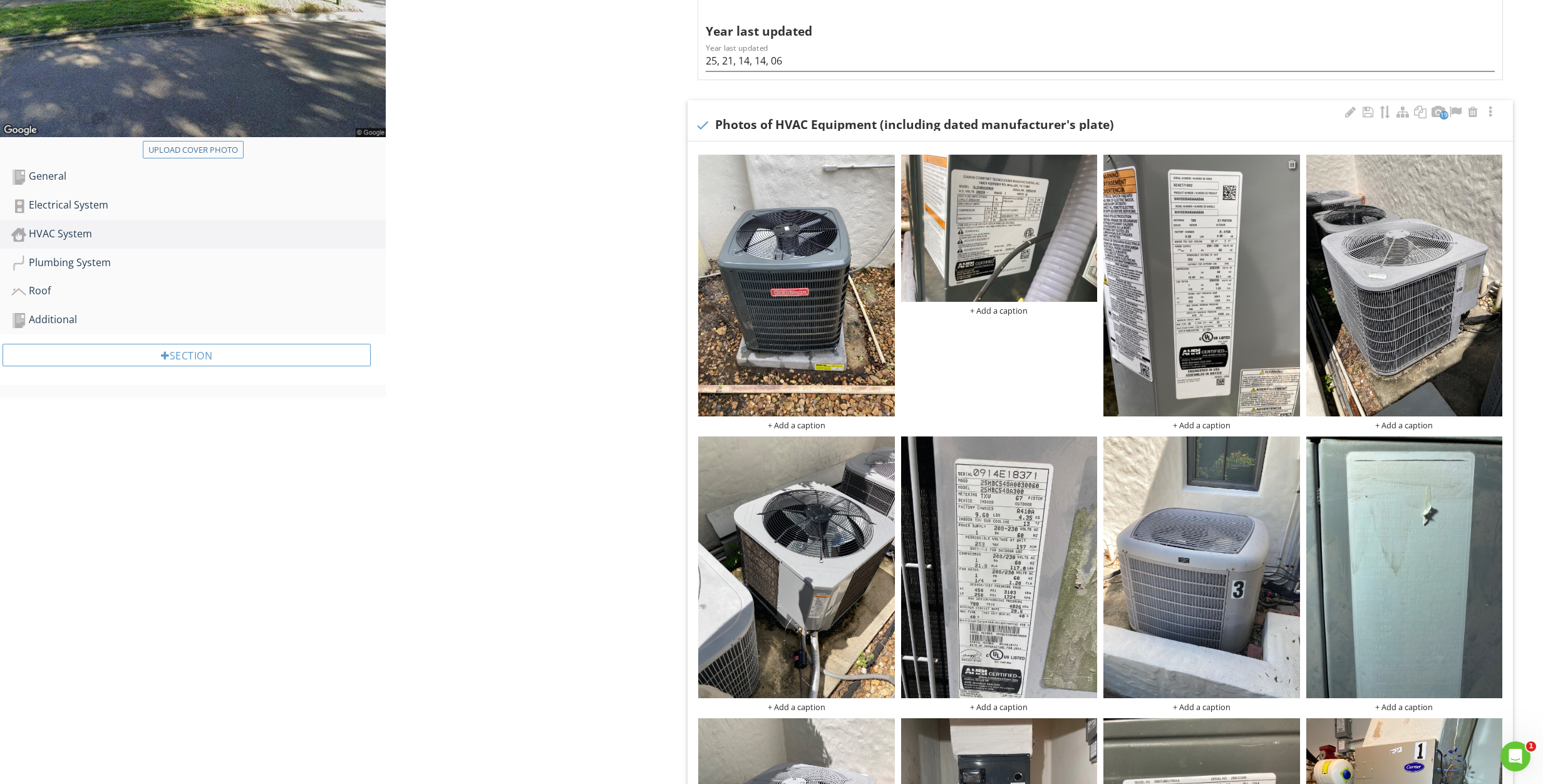
click at [1292, 164] on div at bounding box center [1292, 164] width 8 height 10
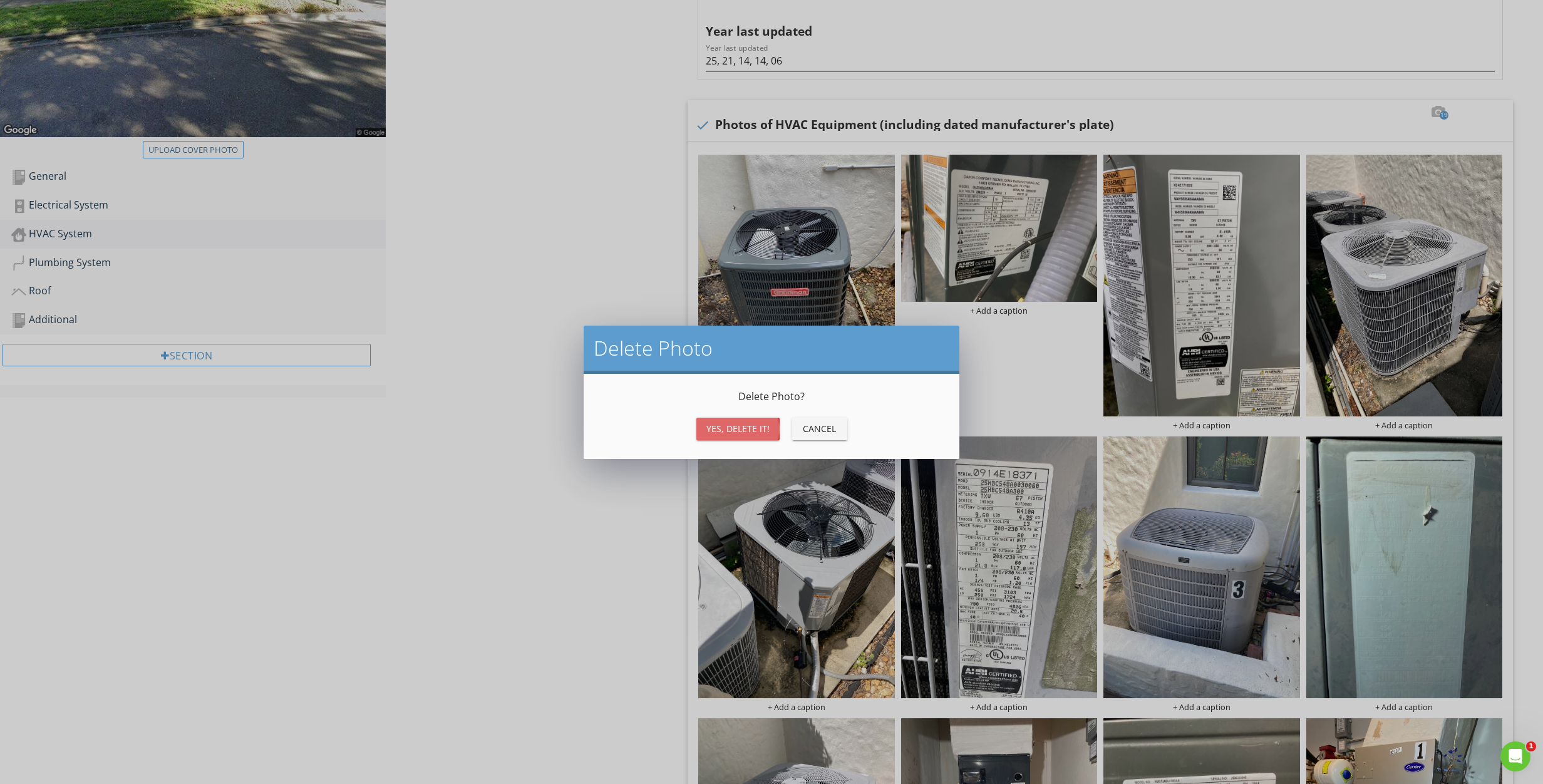
click at [731, 428] on div "Yes, Delete it!" at bounding box center [738, 428] width 63 height 13
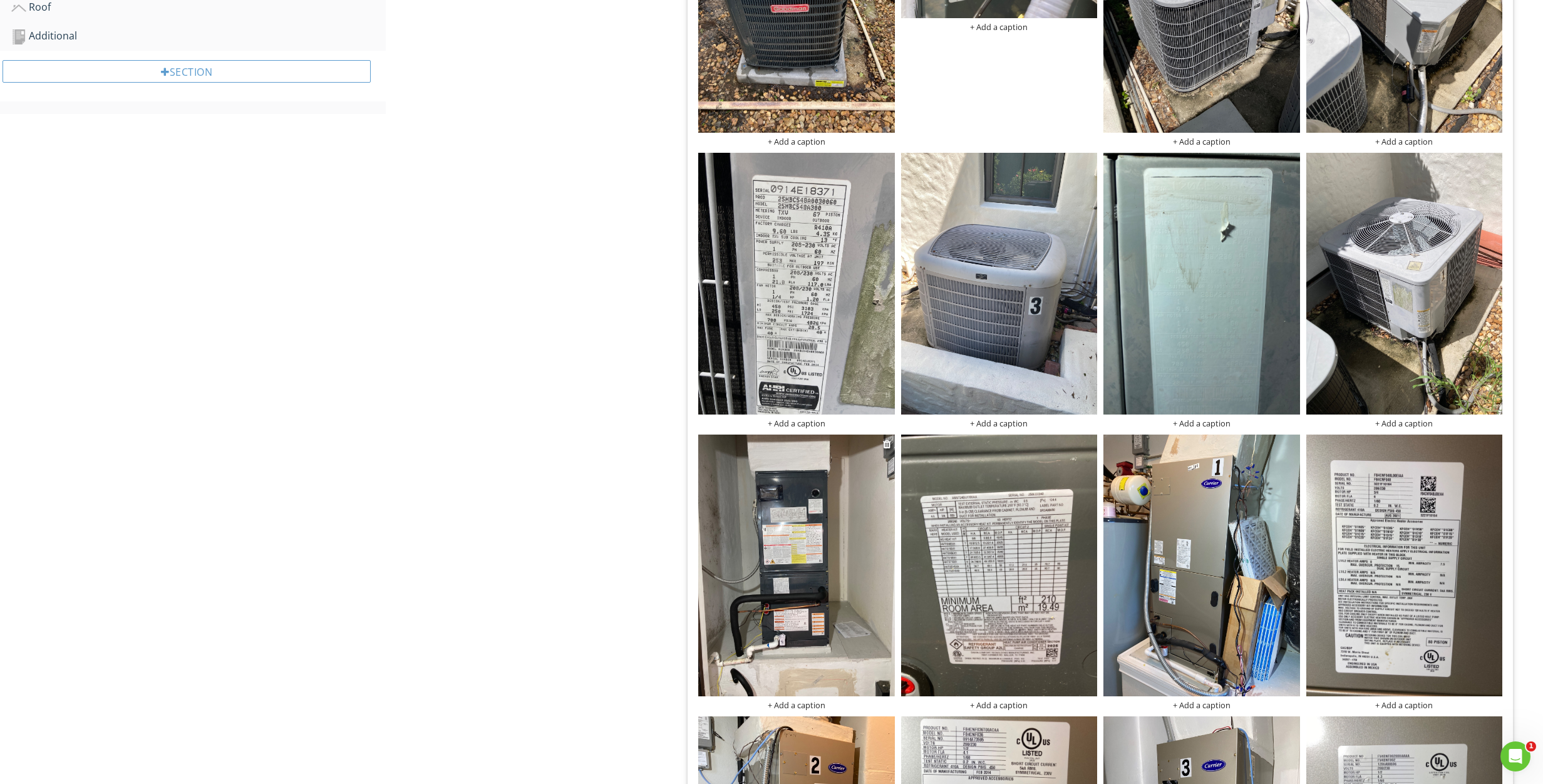
scroll to position [649, 0]
